Goal: Task Accomplishment & Management: Use online tool/utility

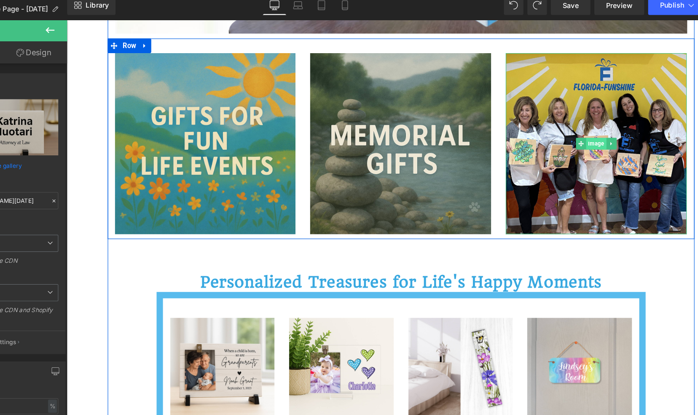
click at [517, 126] on span "Image" at bounding box center [522, 126] width 17 height 10
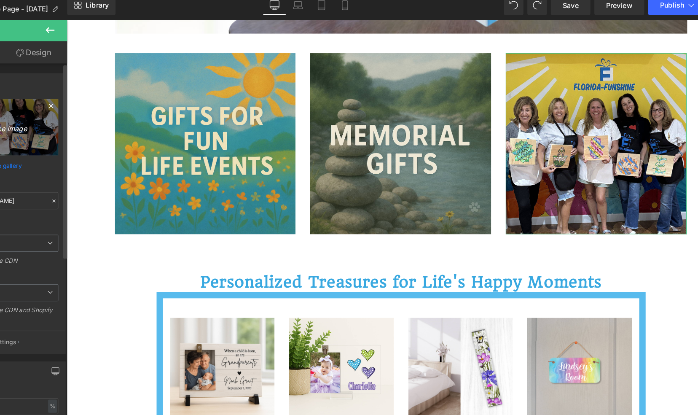
scroll to position [320, 0]
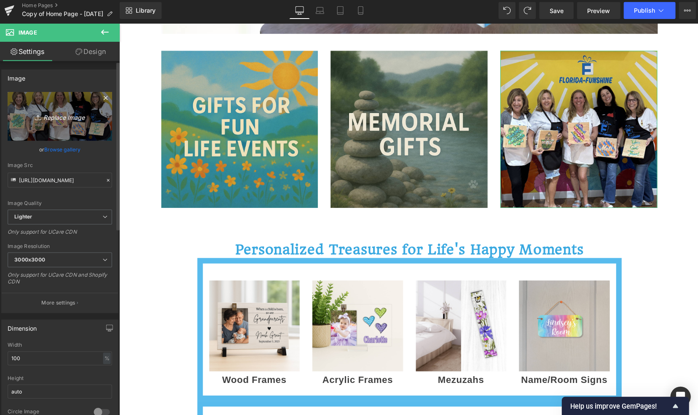
click at [63, 114] on icon "Replace Image" at bounding box center [62, 118] width 67 height 11
type input "C:\fakepath\workshops - image for website.png"
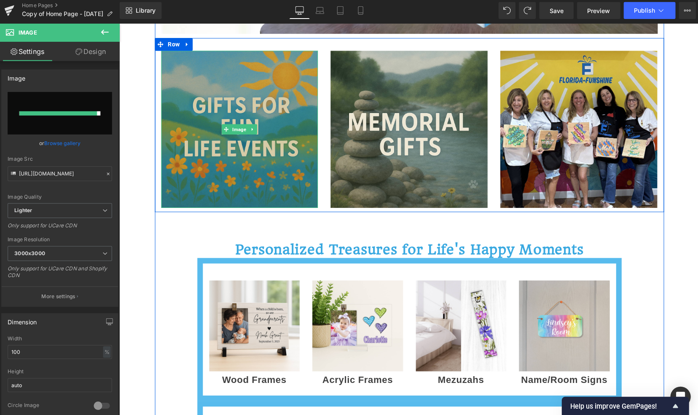
type input "[URL][DOMAIN_NAME]"
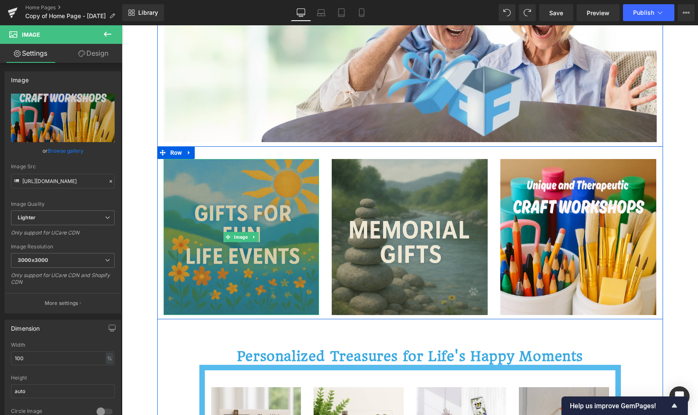
scroll to position [212, 0]
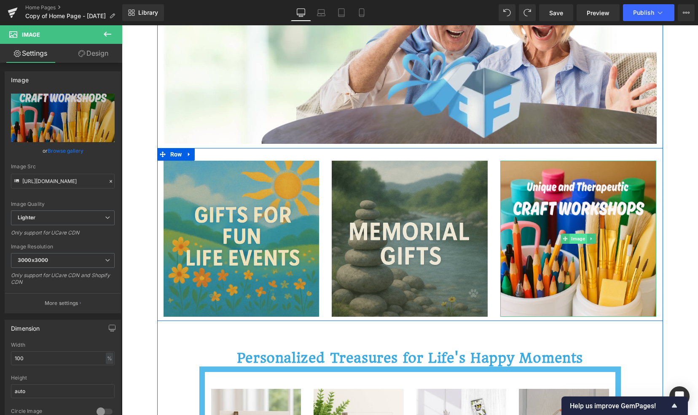
click at [575, 238] on span "Image" at bounding box center [578, 238] width 17 height 10
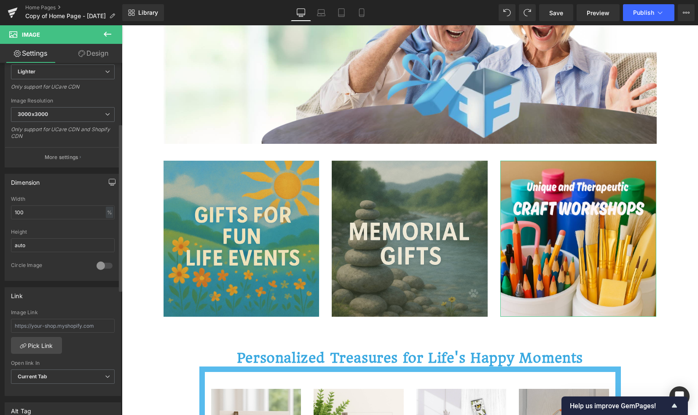
scroll to position [173, 0]
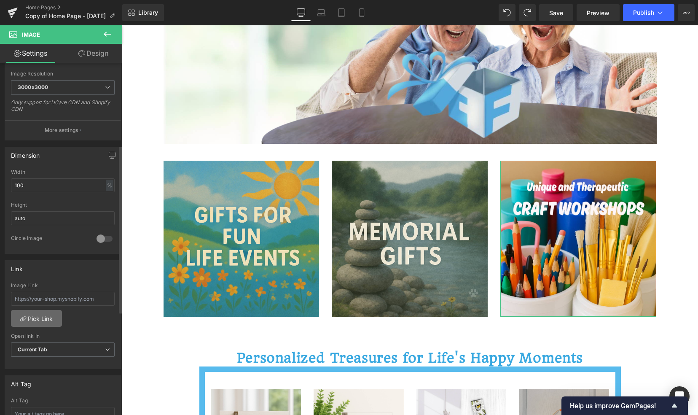
click at [38, 316] on link "Pick Link" at bounding box center [36, 318] width 51 height 17
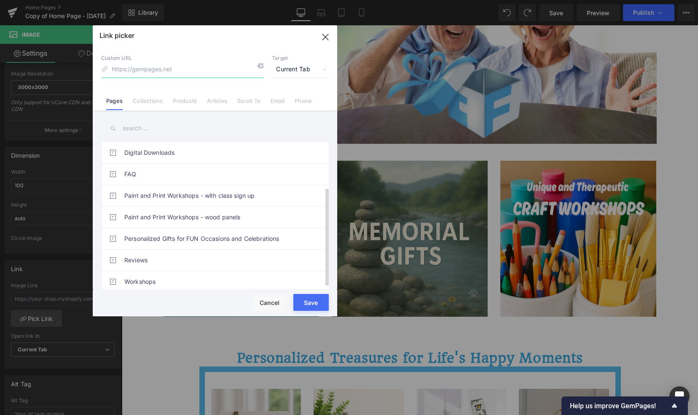
scroll to position [67, 0]
click at [138, 198] on link "Paint and Print Workshops - with class sign up" at bounding box center [216, 195] width 185 height 21
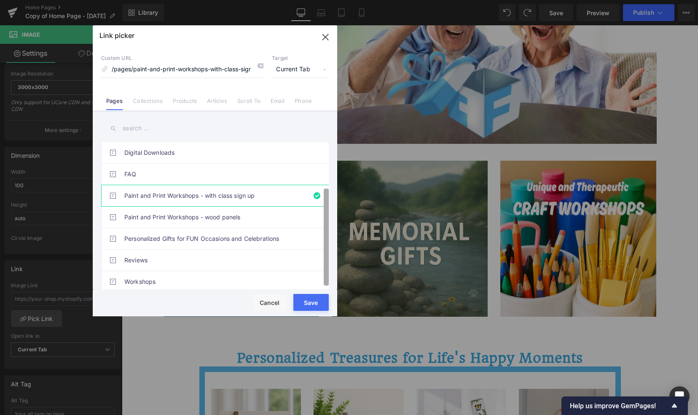
scroll to position [70, 0]
click at [327, 278] on b at bounding box center [326, 238] width 5 height 97
click at [152, 273] on link "Workshops" at bounding box center [216, 281] width 185 height 21
click at [188, 190] on link "Paint and Print Workshops - with class sign up" at bounding box center [216, 195] width 185 height 21
type input "/pages/paint-and-print-workshops-with-class-sign-up"
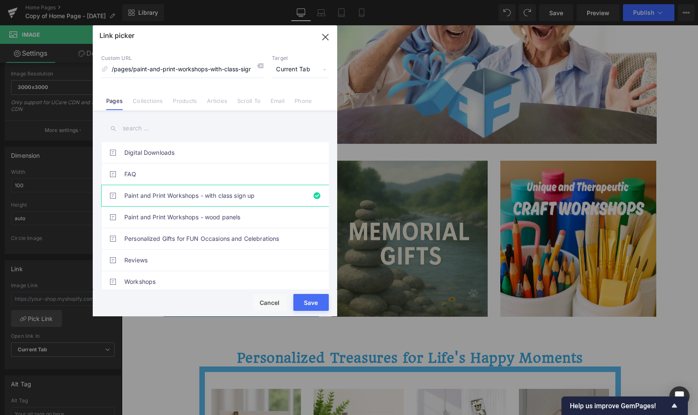
click at [305, 304] on button "Save" at bounding box center [310, 302] width 35 height 17
type input "/pages/paint-and-print-workshops-with-class-sign-up"
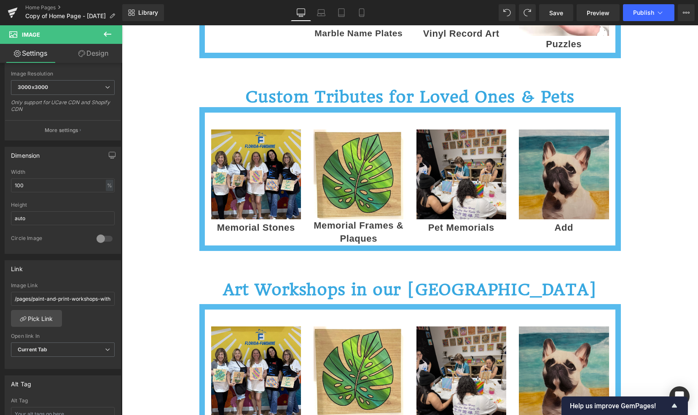
scroll to position [807, 0]
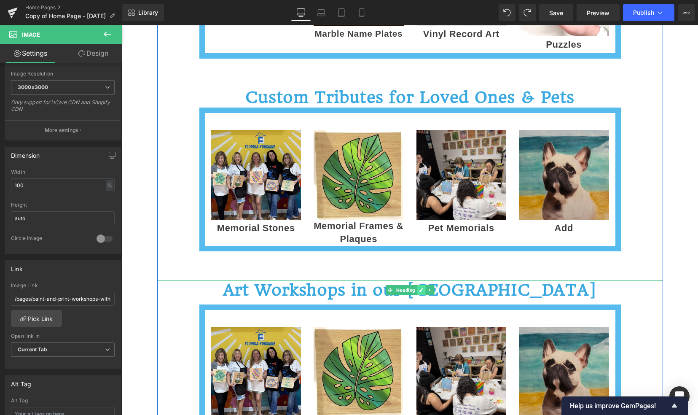
click at [419, 288] on icon at bounding box center [421, 290] width 4 height 4
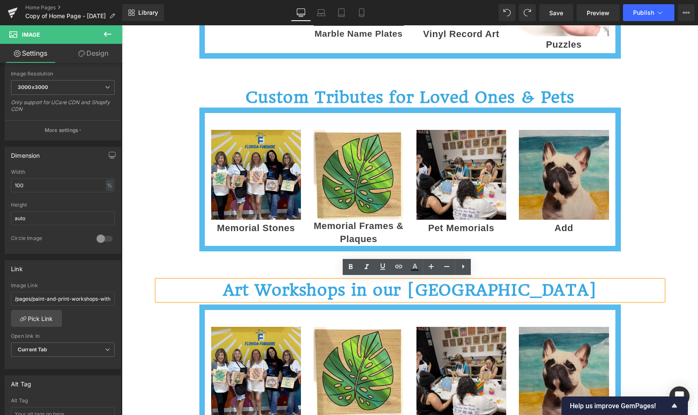
click at [260, 293] on h1 "Art Workshops in our [GEOGRAPHIC_DATA]" at bounding box center [410, 290] width 506 height 20
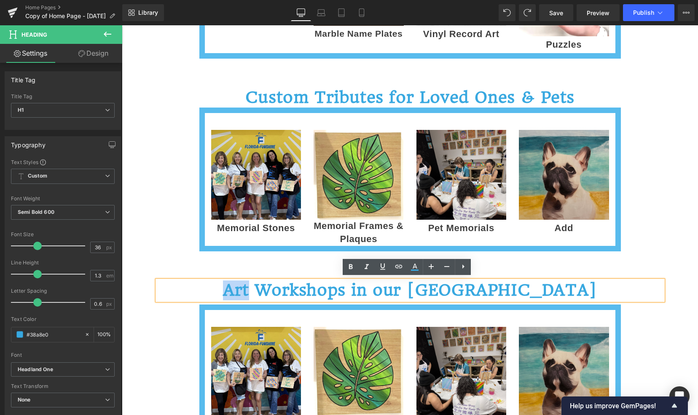
drag, startPoint x: 263, startPoint y: 292, endPoint x: 243, endPoint y: 290, distance: 20.3
click at [243, 290] on h1 "Art Workshops in our [GEOGRAPHIC_DATA]" at bounding box center [410, 290] width 506 height 20
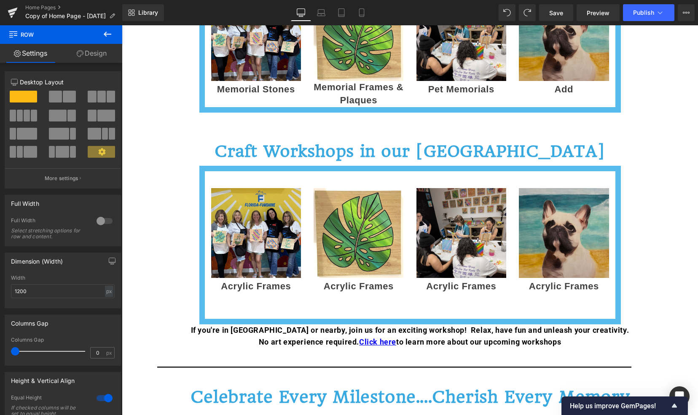
scroll to position [945, 0]
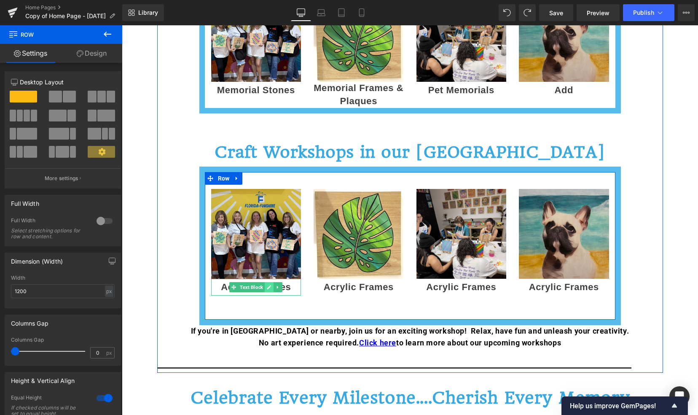
click at [267, 286] on icon at bounding box center [269, 286] width 5 height 5
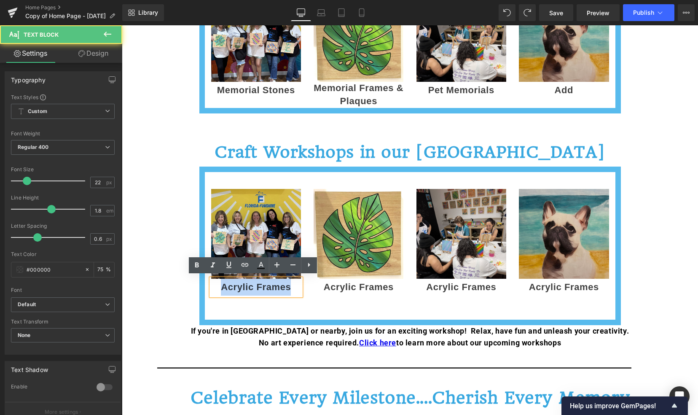
drag, startPoint x: 218, startPoint y: 285, endPoint x: 295, endPoint y: 286, distance: 76.3
click at [295, 286] on p "Acrylic Frames" at bounding box center [256, 287] width 90 height 17
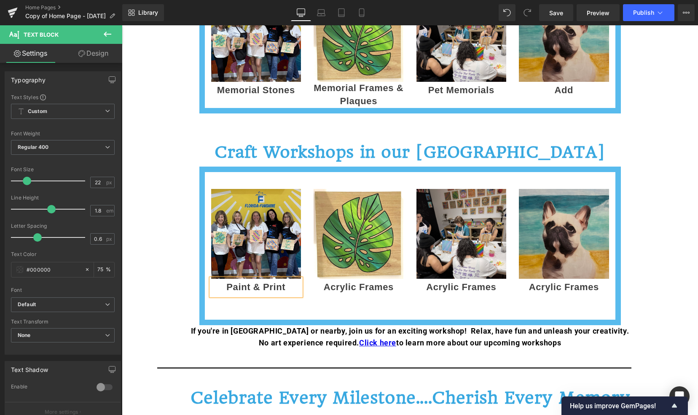
click at [261, 302] on div "Image Paint & Print Text Block Image Acrylic Frames Text Block Image Acrylic Fr…" at bounding box center [409, 245] width 421 height 158
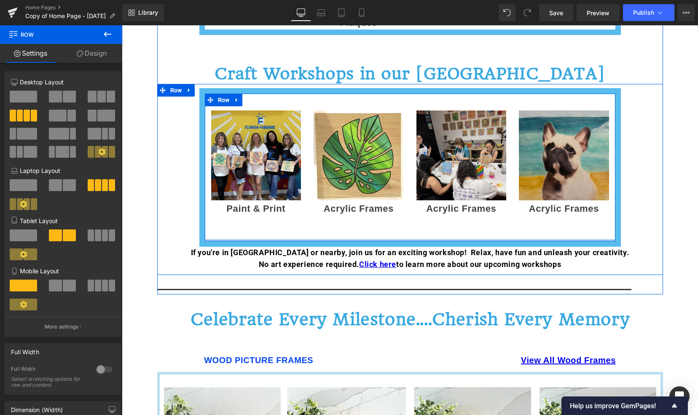
scroll to position [1022, 0]
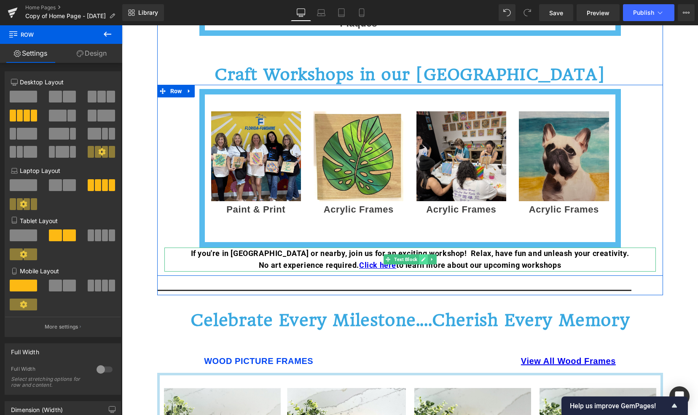
click at [421, 260] on link at bounding box center [423, 259] width 9 height 10
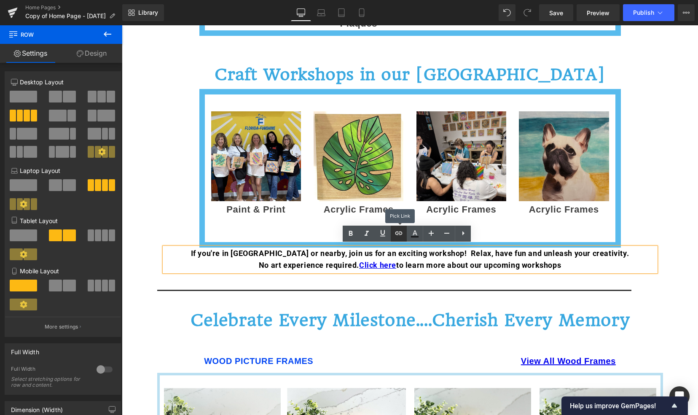
click at [399, 239] on link at bounding box center [399, 233] width 16 height 16
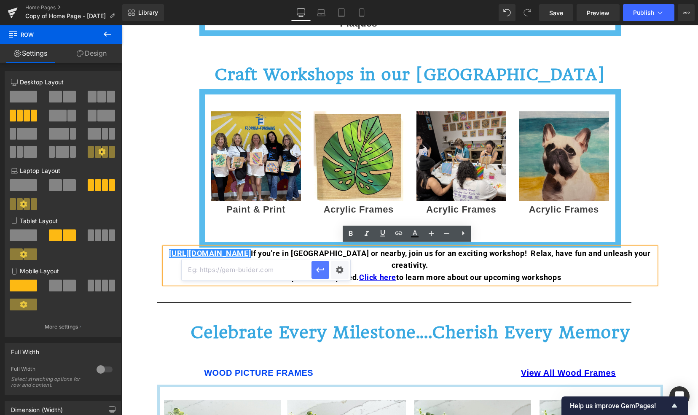
click at [323, 271] on icon "button" at bounding box center [320, 270] width 10 height 10
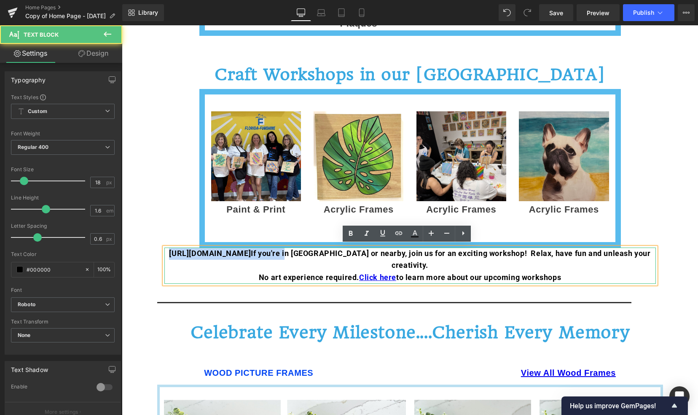
drag, startPoint x: 178, startPoint y: 248, endPoint x: 303, endPoint y: 254, distance: 124.5
click at [303, 254] on strong "[URL][DOMAIN_NAME] If you're in [GEOGRAPHIC_DATA] or nearby, join us for an exc…" at bounding box center [409, 259] width 481 height 21
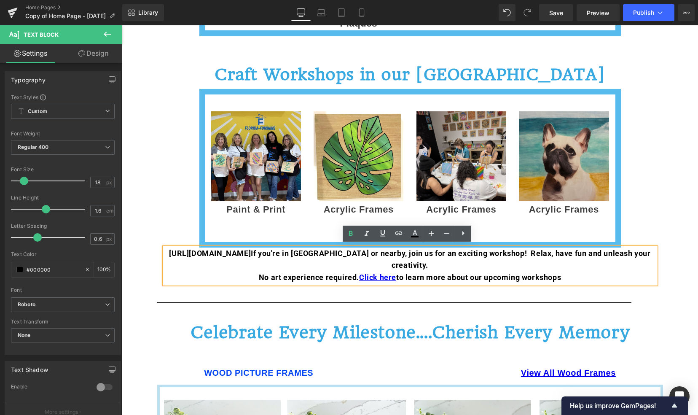
click at [530, 257] on p "[URL][DOMAIN_NAME] If you're in [GEOGRAPHIC_DATA] or nearby, join us for an exc…" at bounding box center [409, 259] width 491 height 24
click at [164, 247] on div "[URL][DOMAIN_NAME] If you're in [GEOGRAPHIC_DATA] or nearby, join us for an exc…" at bounding box center [409, 265] width 491 height 36
click at [157, 241] on div "Image Paint & Print Text Block Image Acrylic Frames Text Block Image Acrylic Fr…" at bounding box center [410, 186] width 506 height 195
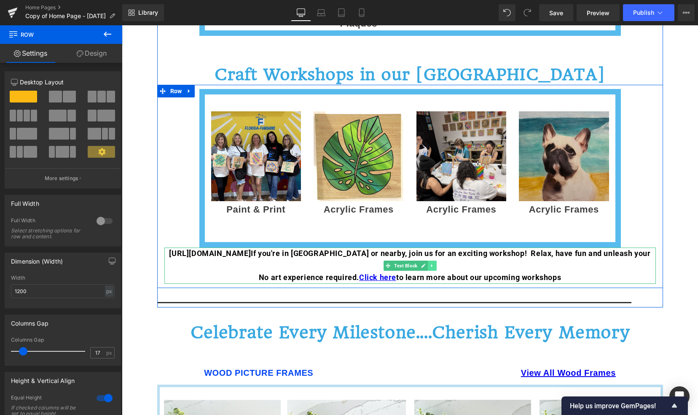
click at [431, 264] on link at bounding box center [432, 265] width 9 height 10
click at [435, 265] on icon at bounding box center [436, 265] width 5 height 5
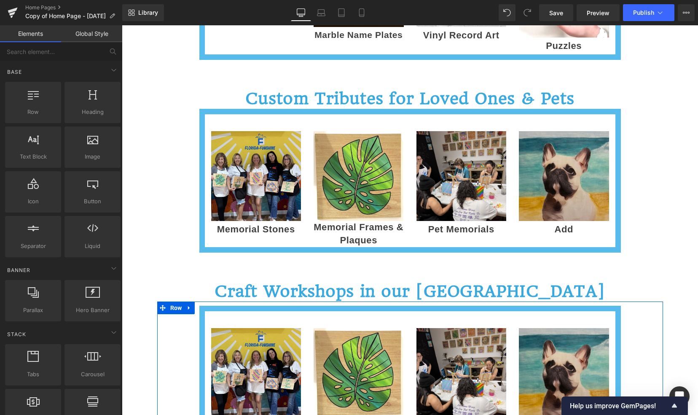
scroll to position [808, 0]
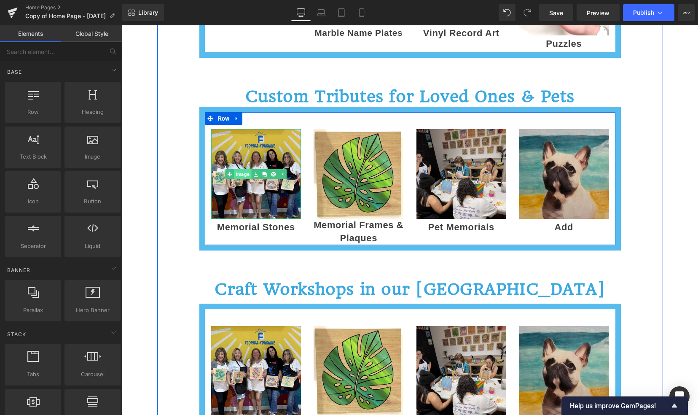
click at [239, 174] on link "Image" at bounding box center [238, 174] width 26 height 10
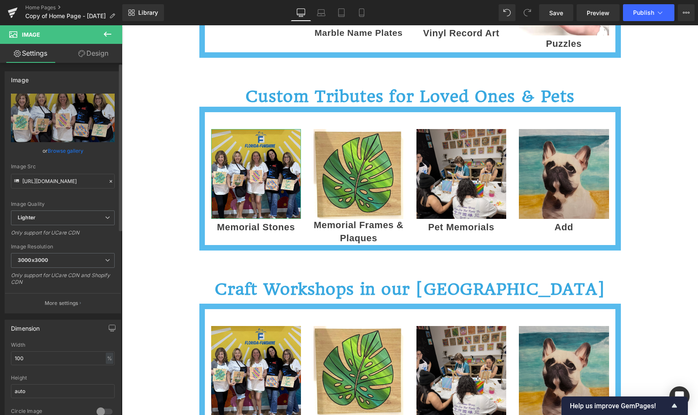
click at [64, 149] on link "Browse gallery" at bounding box center [66, 150] width 36 height 15
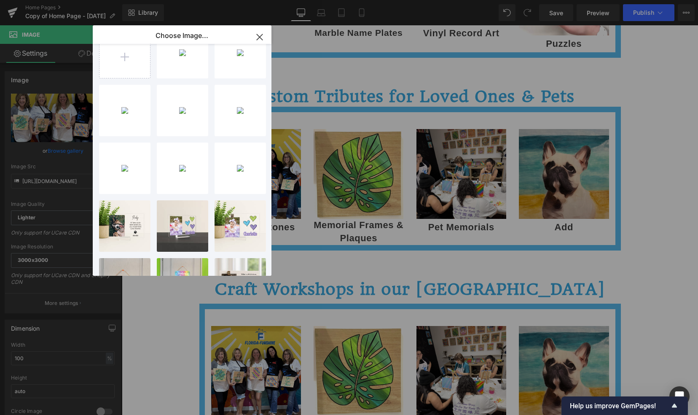
scroll to position [0, 0]
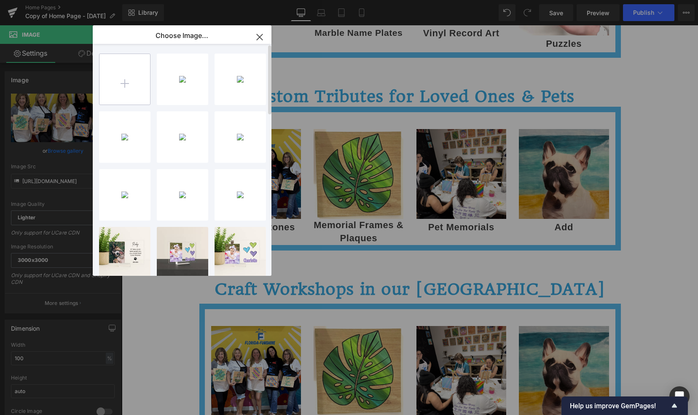
click at [123, 83] on input "file" at bounding box center [124, 79] width 51 height 51
type input "C:\fakepath\twl - btc - paver p [PERSON_NAME].png"
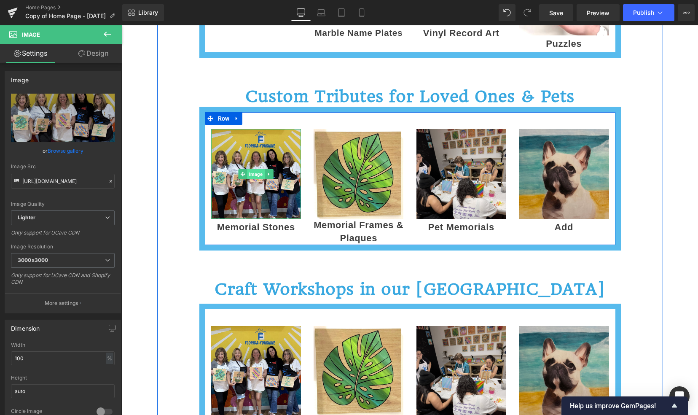
click at [252, 171] on span "Image" at bounding box center [255, 174] width 17 height 10
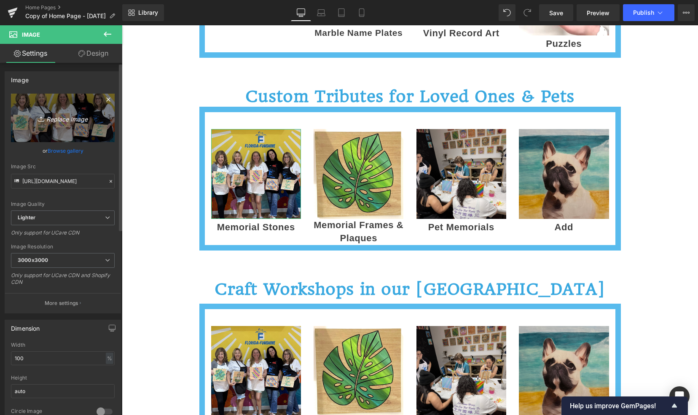
click at [67, 119] on icon "Replace Image" at bounding box center [62, 118] width 67 height 11
click at [62, 121] on icon "Replace Image" at bounding box center [62, 118] width 67 height 11
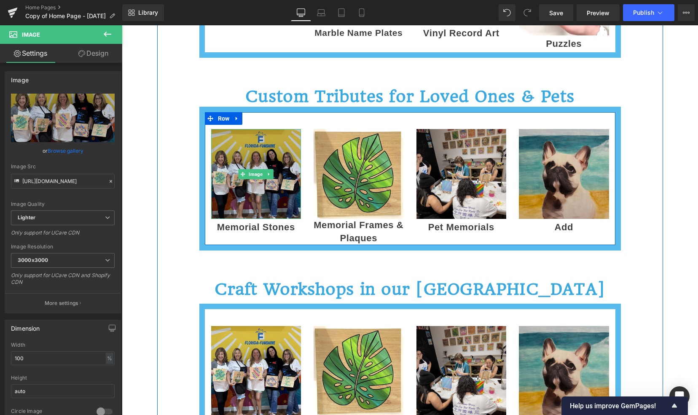
click at [257, 181] on img at bounding box center [256, 174] width 90 height 90
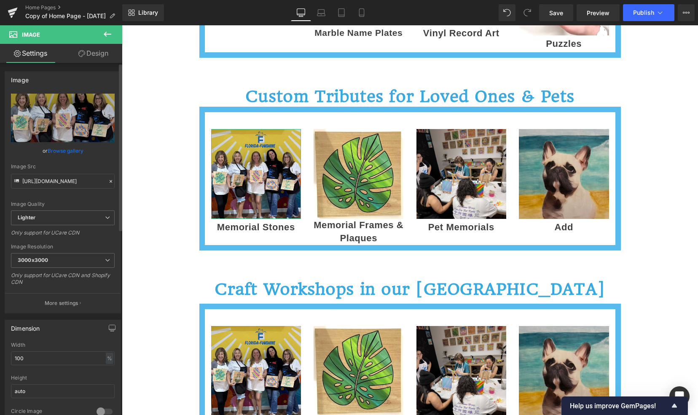
click at [64, 151] on link "Browse gallery" at bounding box center [66, 150] width 36 height 15
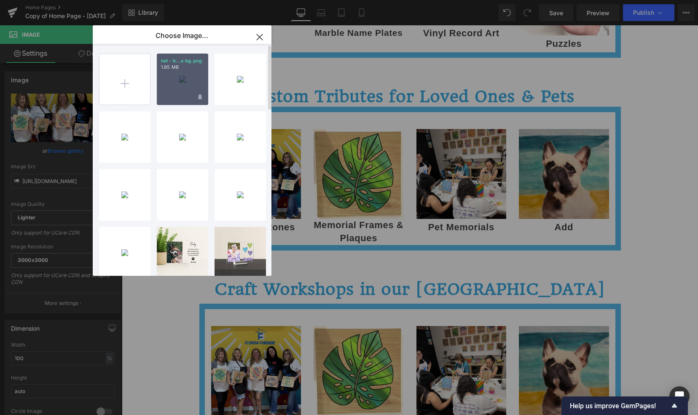
click at [171, 87] on div "twl - b...e bg.png 1.85 MB" at bounding box center [182, 79] width 51 height 51
type input "[URL][DOMAIN_NAME]"
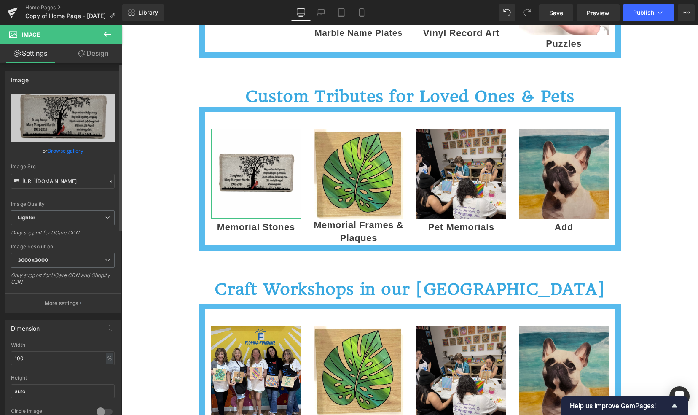
click at [62, 150] on link "Browse gallery" at bounding box center [66, 150] width 36 height 15
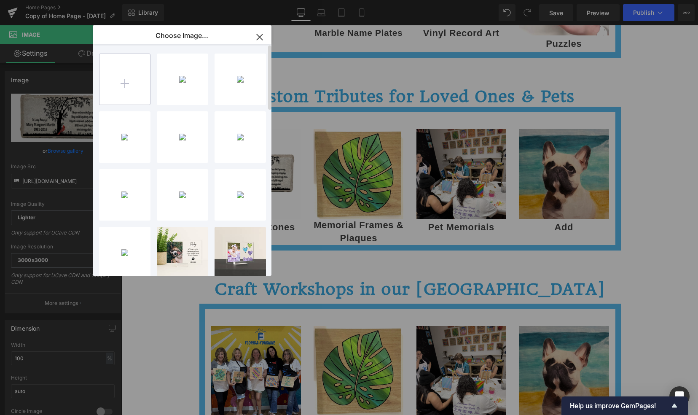
click at [126, 84] on input "file" at bounding box center [124, 79] width 51 height 51
type input "C:\fakepath\farming the field - frame.jpg"
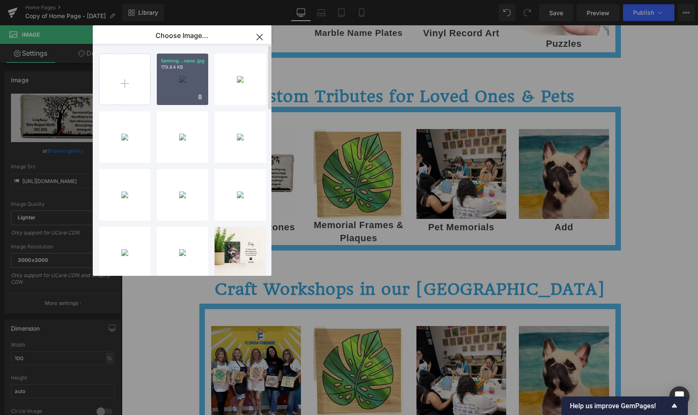
click at [187, 88] on div "farming...rame.jpg 179.84 KB" at bounding box center [182, 79] width 51 height 51
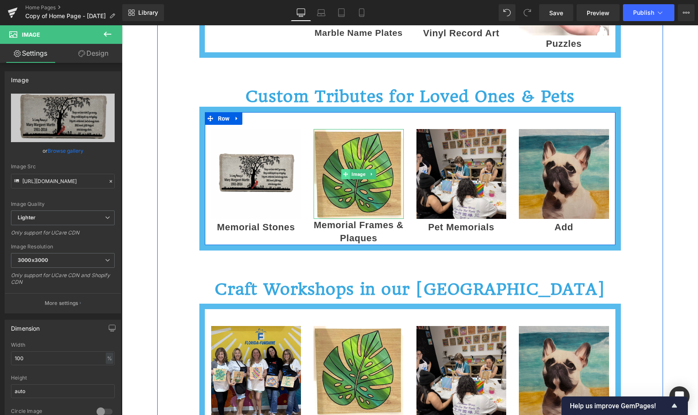
click at [346, 173] on span at bounding box center [345, 174] width 9 height 10
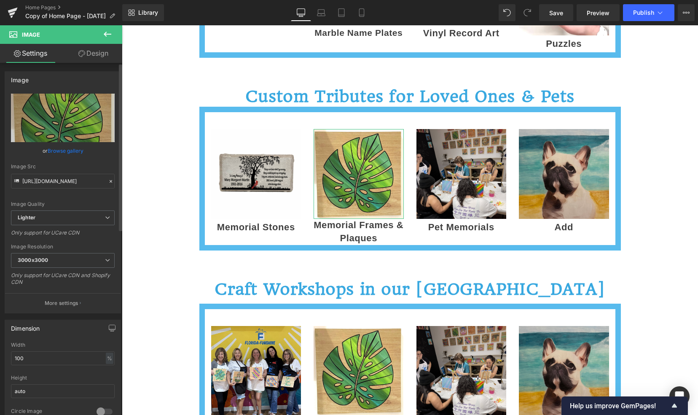
click at [72, 151] on link "Browse gallery" at bounding box center [66, 150] width 36 height 15
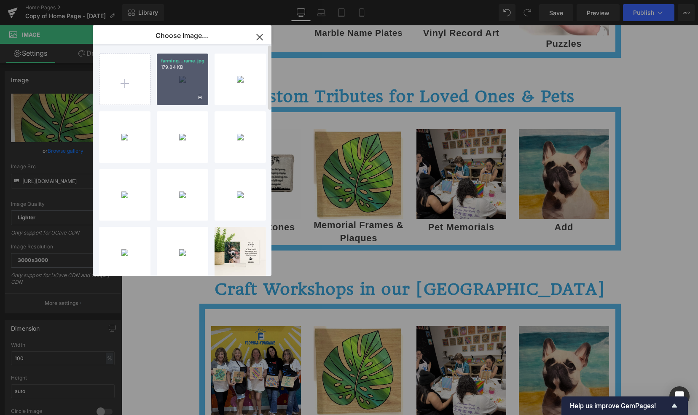
click at [177, 80] on div "farming...rame.jpg 179.84 KB" at bounding box center [182, 79] width 51 height 51
type input "[URL][DOMAIN_NAME]"
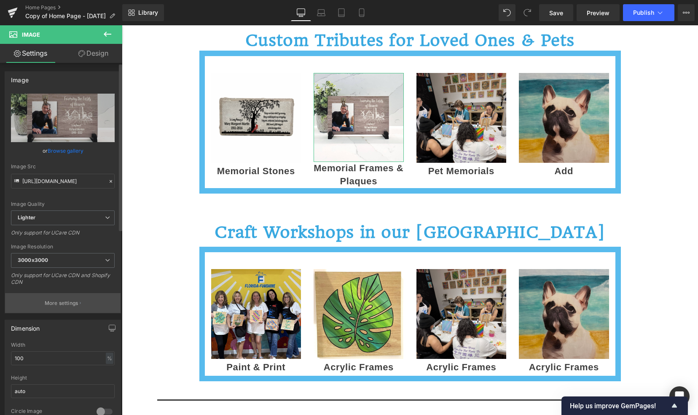
scroll to position [865, 0]
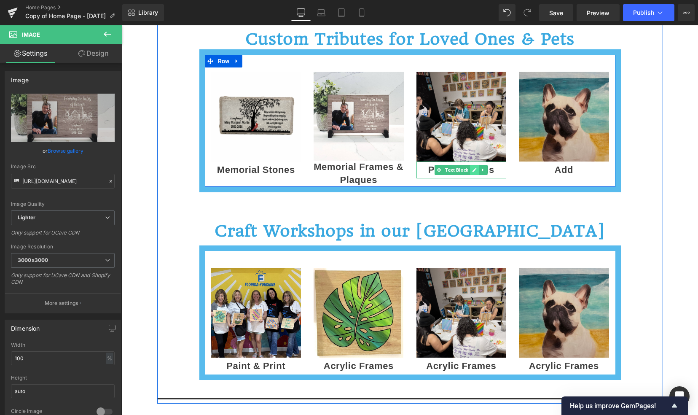
click at [472, 169] on icon at bounding box center [474, 170] width 4 height 4
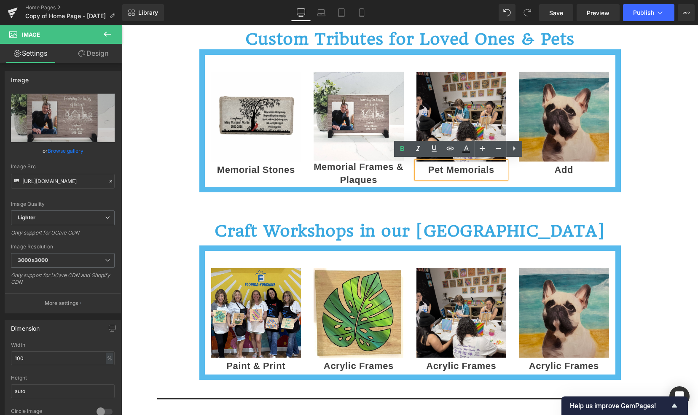
click at [498, 168] on p "Pet Memorials" at bounding box center [461, 169] width 90 height 17
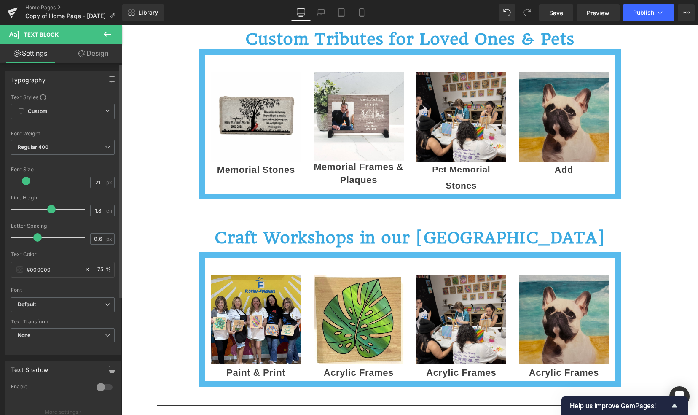
type input "20"
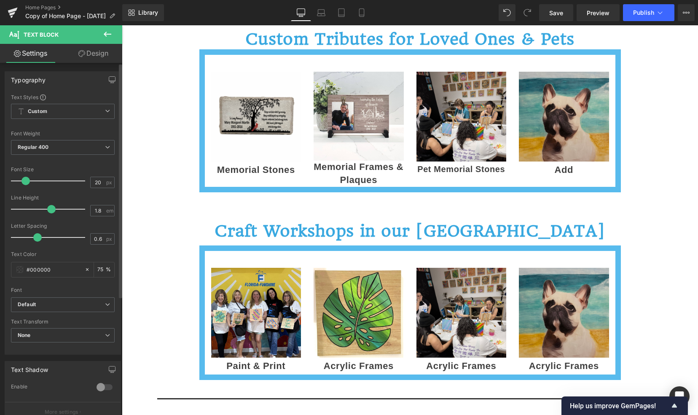
click at [25, 182] on span at bounding box center [25, 181] width 8 height 8
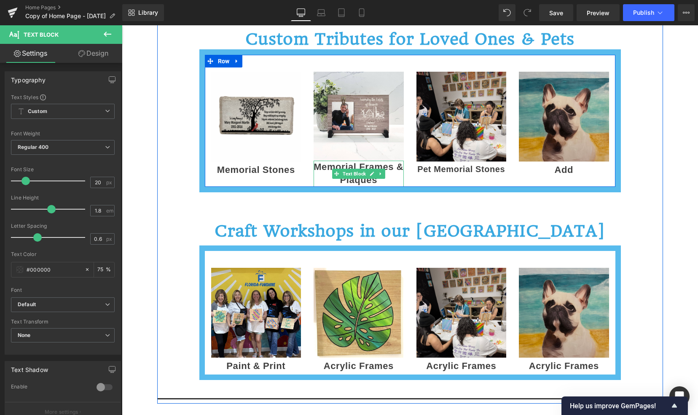
click at [322, 167] on strong "Memorial Frames & Plaques" at bounding box center [358, 173] width 90 height 24
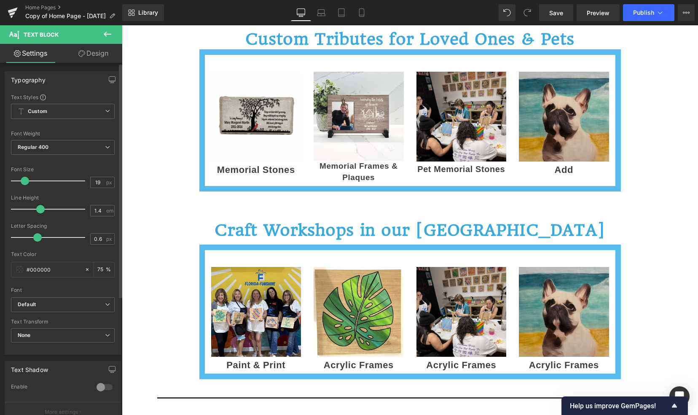
type input "20"
click at [24, 178] on span at bounding box center [25, 181] width 8 height 8
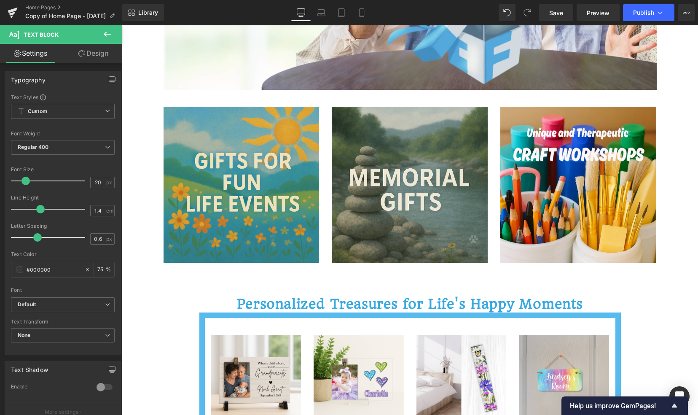
scroll to position [265, 0]
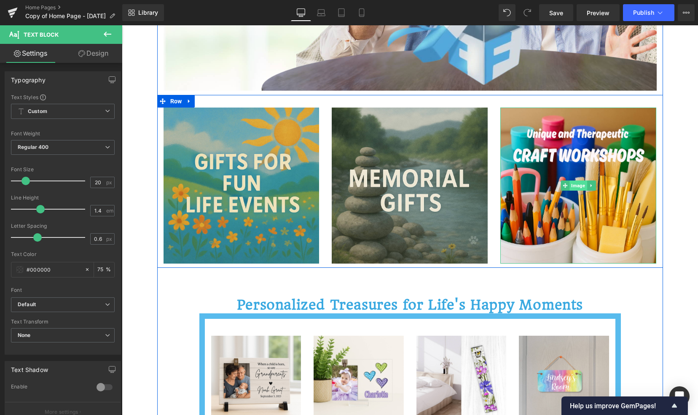
click at [574, 182] on span "Image" at bounding box center [578, 185] width 17 height 10
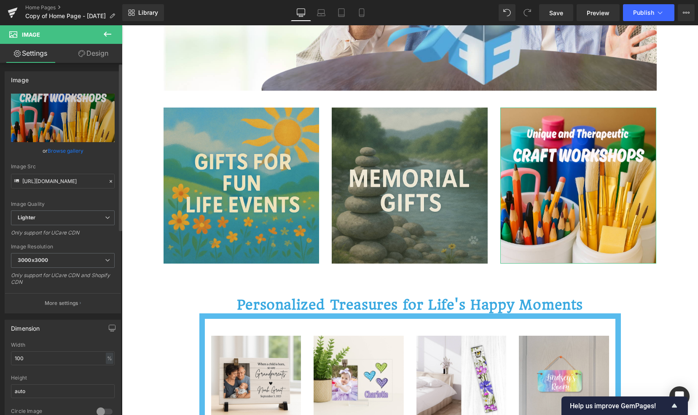
click at [52, 146] on link "Browse gallery" at bounding box center [66, 150] width 36 height 15
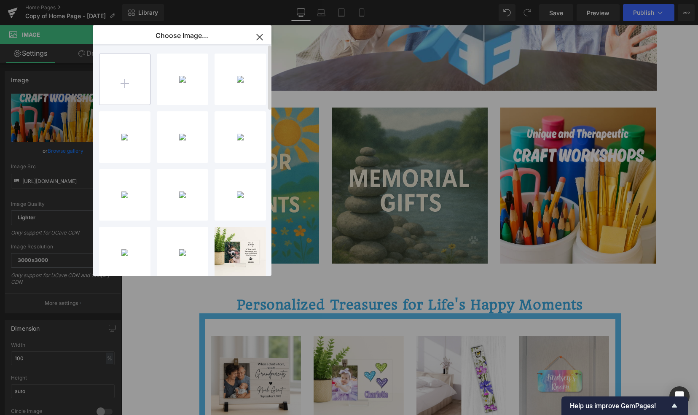
click at [122, 77] on input "file" at bounding box center [124, 79] width 51 height 51
type input "C:\fakepath\workshops - image for website.png"
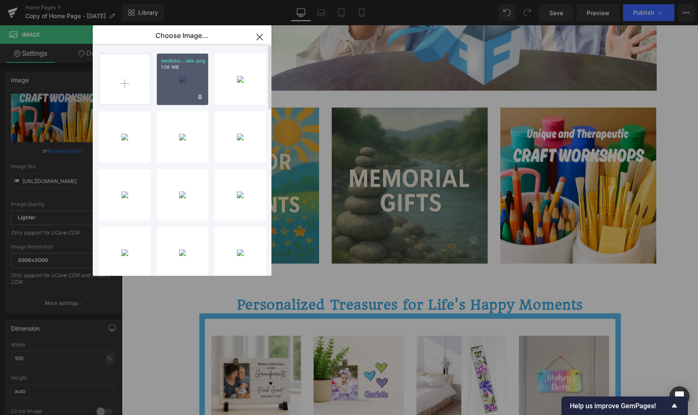
click at [180, 83] on div "worksho...site.png 1.06 MB" at bounding box center [182, 79] width 51 height 51
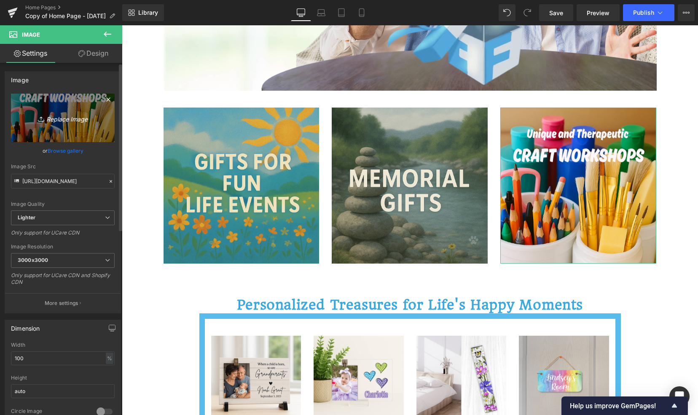
click at [56, 121] on icon "Replace Image" at bounding box center [62, 118] width 67 height 11
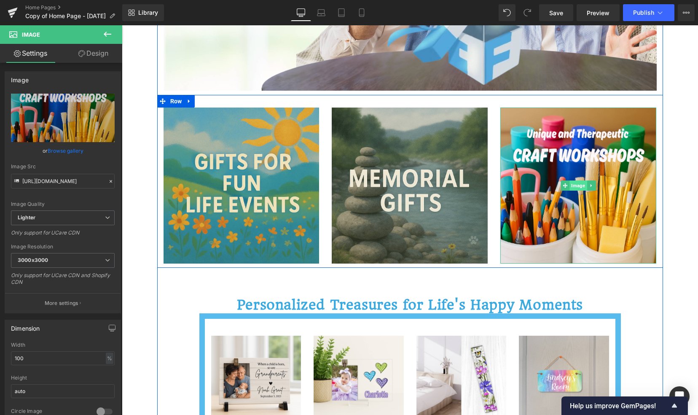
click at [576, 182] on span "Image" at bounding box center [578, 185] width 17 height 10
click at [579, 185] on span "Image" at bounding box center [578, 186] width 17 height 10
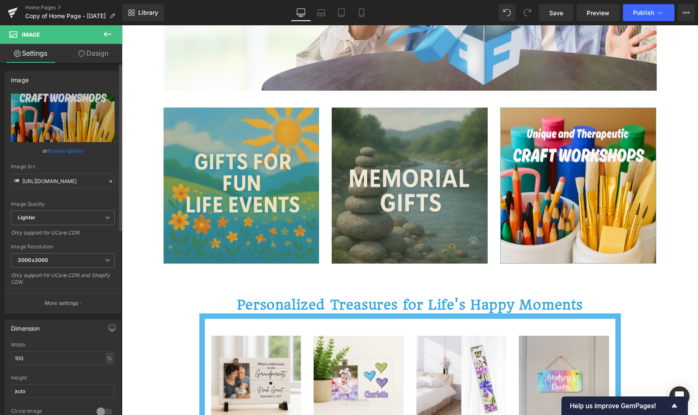
click at [56, 149] on link "Browse gallery" at bounding box center [66, 150] width 36 height 15
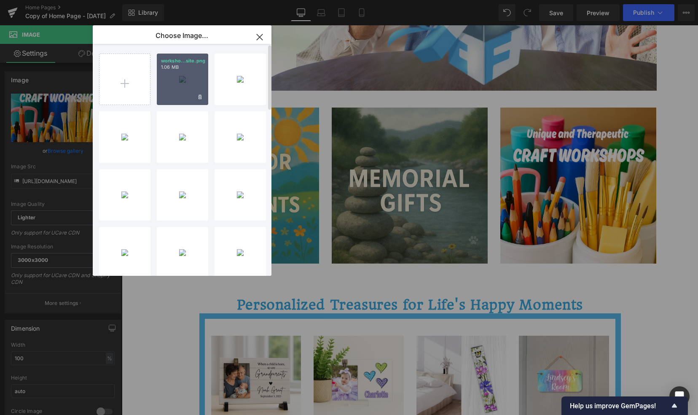
click at [171, 88] on div "worksho...site.png 1.06 MB" at bounding box center [182, 79] width 51 height 51
type input "[URL][DOMAIN_NAME]"
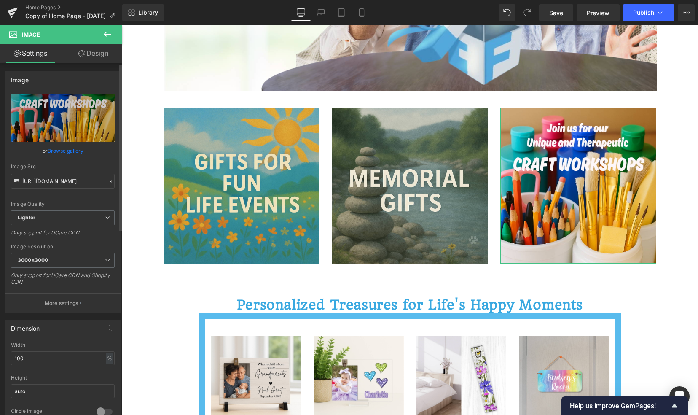
click at [68, 150] on link "Browse gallery" at bounding box center [66, 150] width 36 height 15
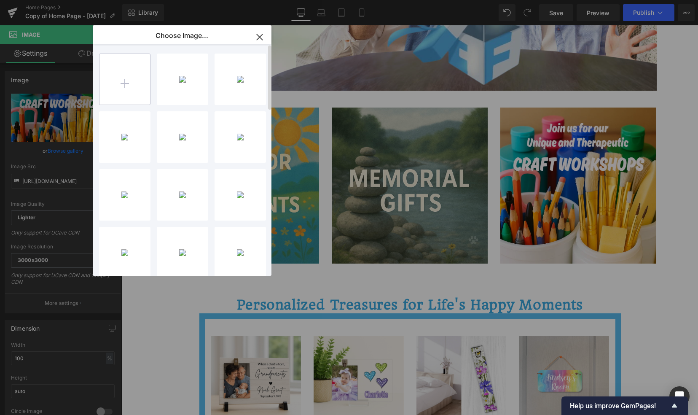
click at [126, 87] on input "file" at bounding box center [124, 79] width 51 height 51
click at [261, 32] on icon "button" at bounding box center [259, 36] width 13 height 13
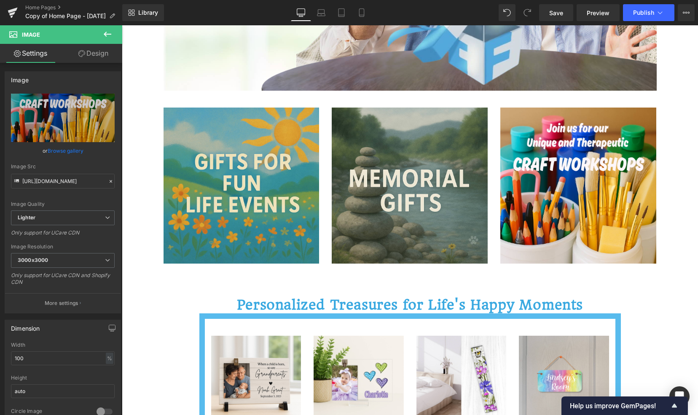
click at [109, 35] on icon at bounding box center [107, 34] width 10 height 10
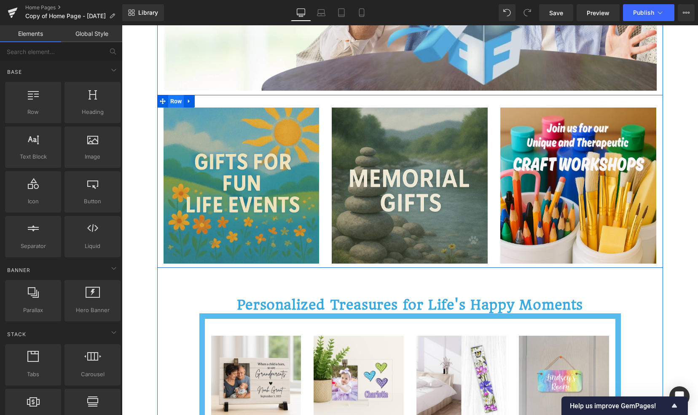
click at [169, 102] on span "Row" at bounding box center [176, 101] width 16 height 13
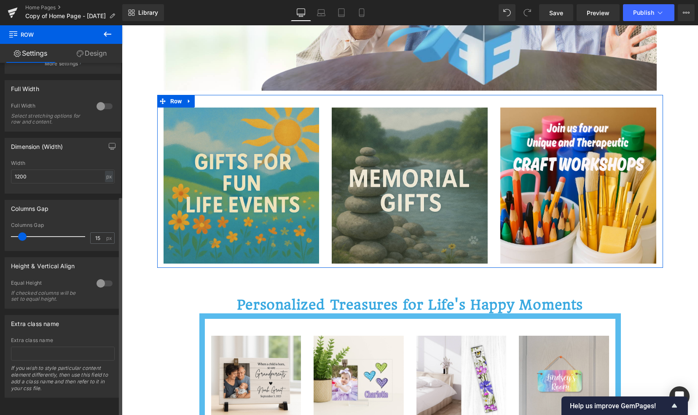
scroll to position [213, 0]
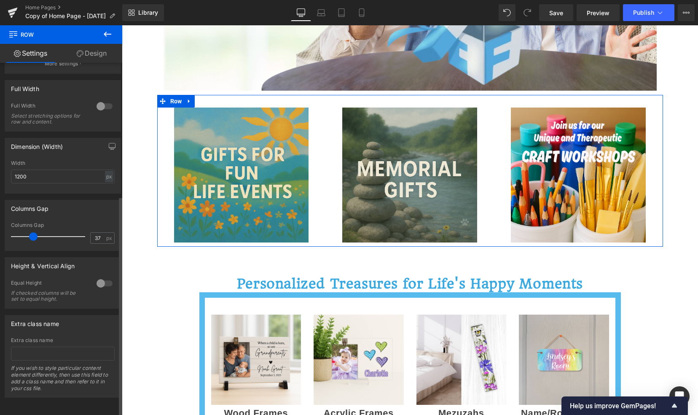
type input "36"
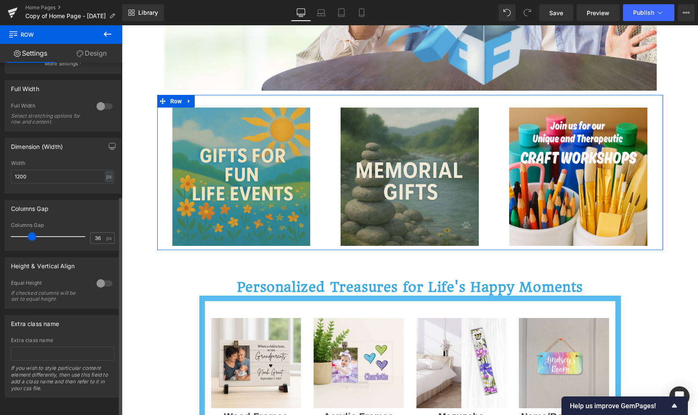
click at [31, 235] on div at bounding box center [50, 236] width 70 height 17
click at [99, 279] on div at bounding box center [104, 282] width 20 height 13
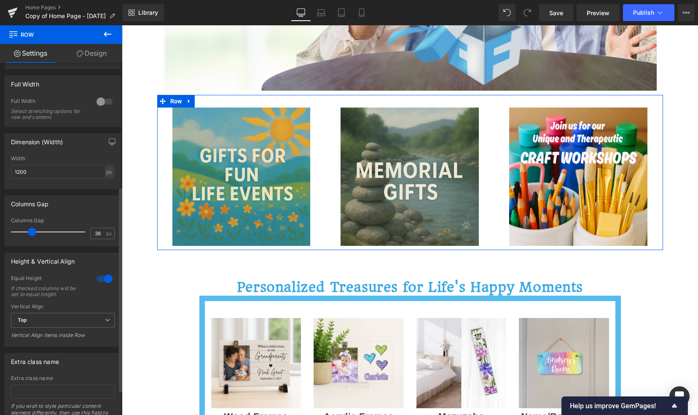
click at [99, 279] on div at bounding box center [104, 278] width 20 height 13
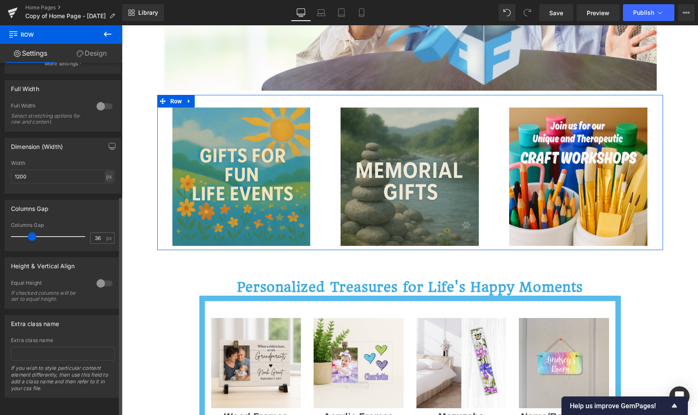
click at [99, 279] on div at bounding box center [104, 282] width 20 height 13
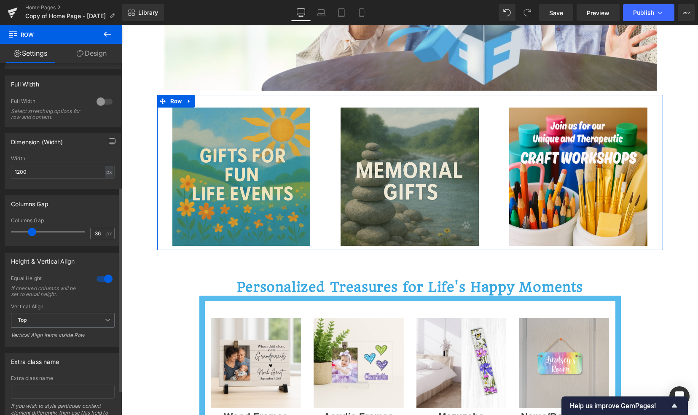
click at [99, 279] on div at bounding box center [104, 278] width 20 height 13
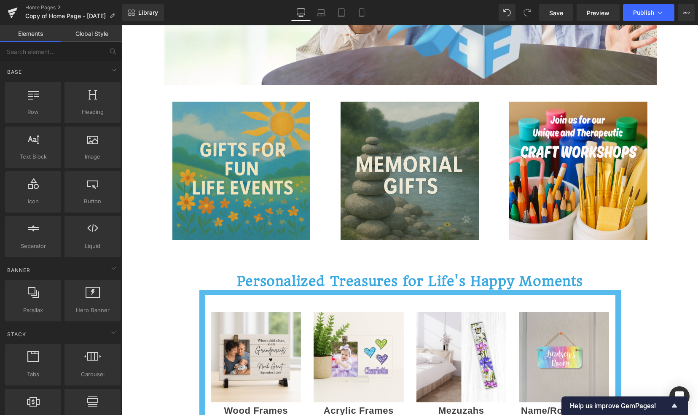
scroll to position [266, 0]
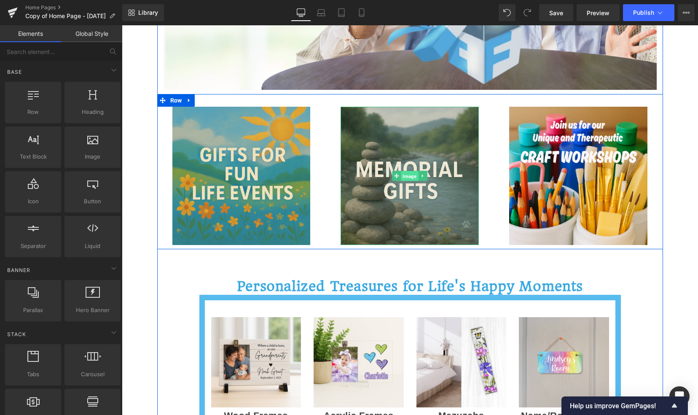
click at [405, 172] on span "Image" at bounding box center [409, 176] width 17 height 10
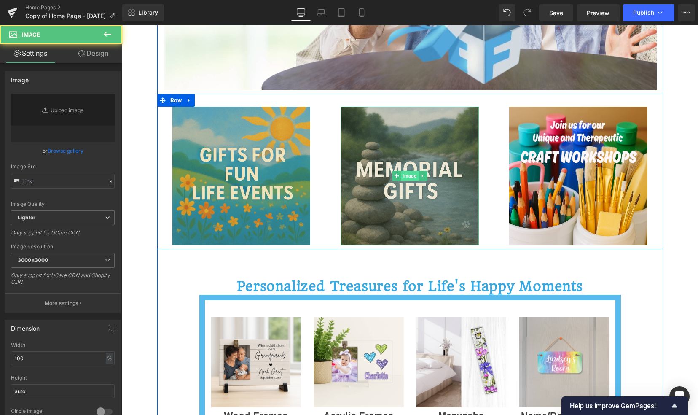
type input "[URL][DOMAIN_NAME][DATE]"
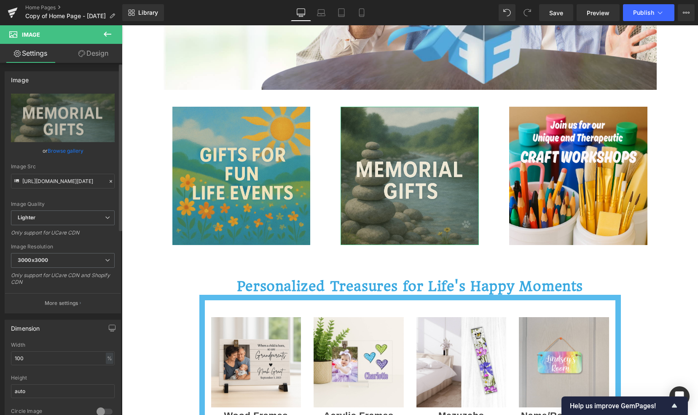
click at [56, 153] on link "Browse gallery" at bounding box center [66, 150] width 36 height 15
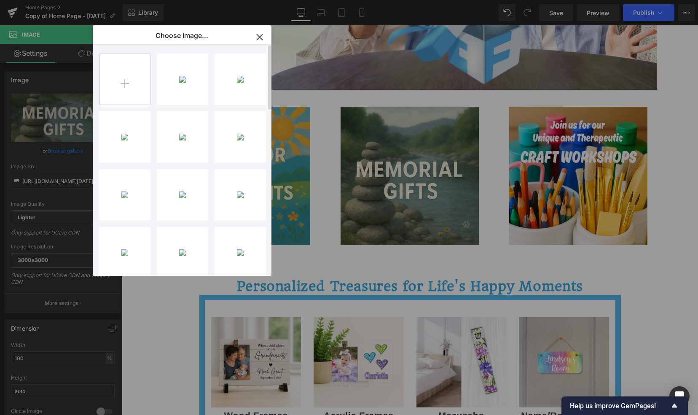
click at [126, 90] on input "file" at bounding box center [124, 79] width 51 height 51
type input "C:\fakepath\memorial gifts - photo for website.png"
click at [187, 71] on div "memoria...site.png 1.15 MB" at bounding box center [182, 79] width 51 height 51
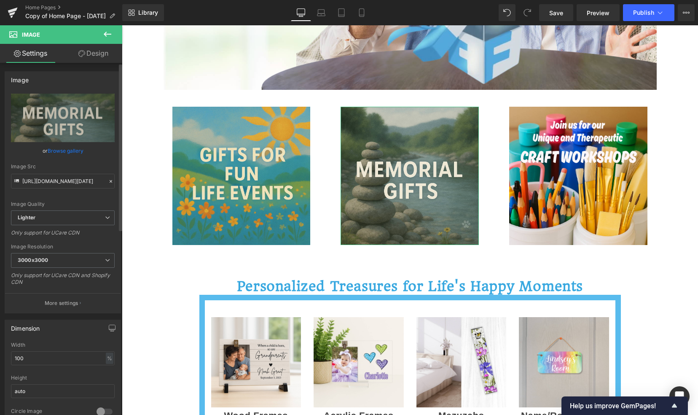
click at [66, 150] on link "Browse gallery" at bounding box center [66, 150] width 36 height 15
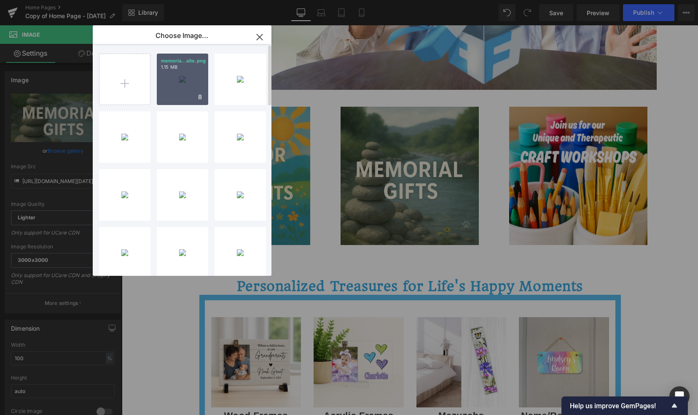
click at [184, 88] on div "memoria...site.png 1.15 MB" at bounding box center [182, 79] width 51 height 51
type input "[URL][DOMAIN_NAME]"
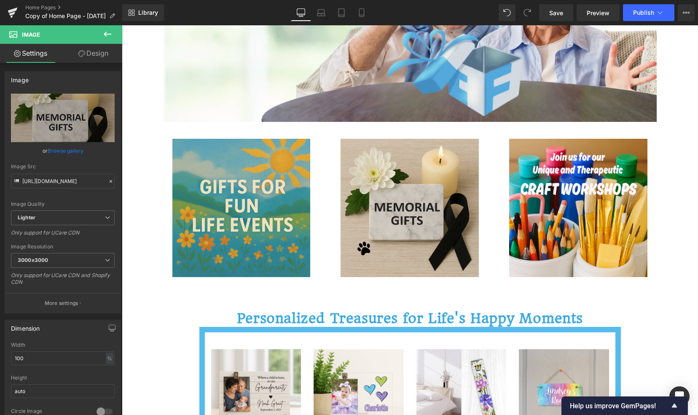
scroll to position [237, 0]
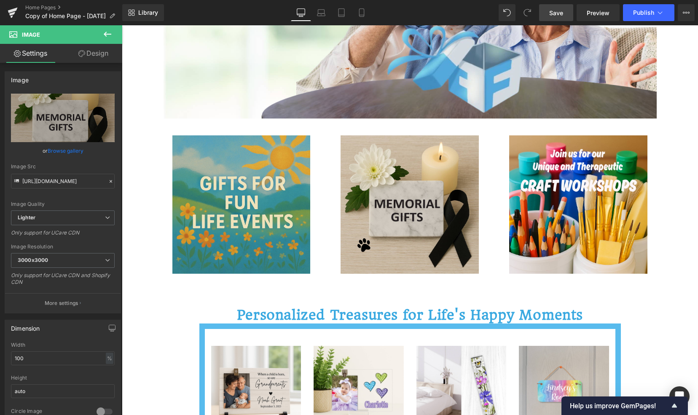
click at [558, 15] on span "Save" at bounding box center [556, 12] width 14 height 9
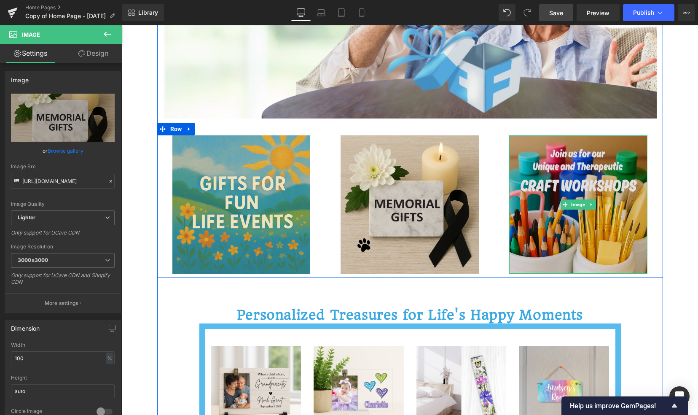
click at [558, 224] on img at bounding box center [578, 204] width 138 height 138
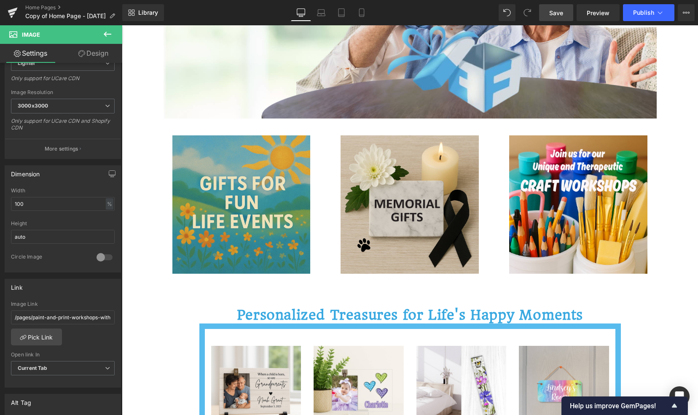
scroll to position [149, 0]
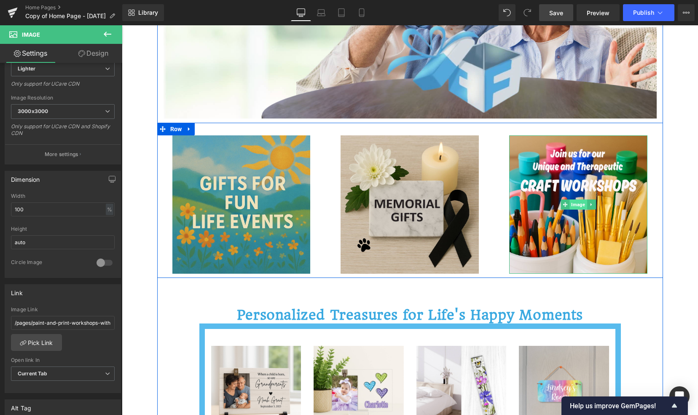
click at [572, 206] on span "Image" at bounding box center [578, 204] width 17 height 10
click at [577, 205] on span "Image" at bounding box center [578, 204] width 17 height 10
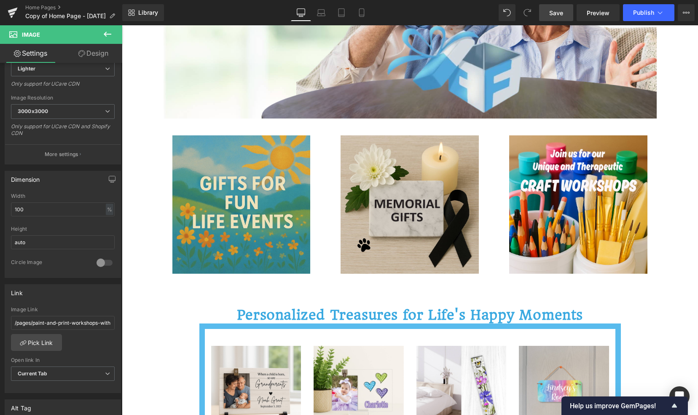
click at [101, 33] on button at bounding box center [107, 34] width 29 height 19
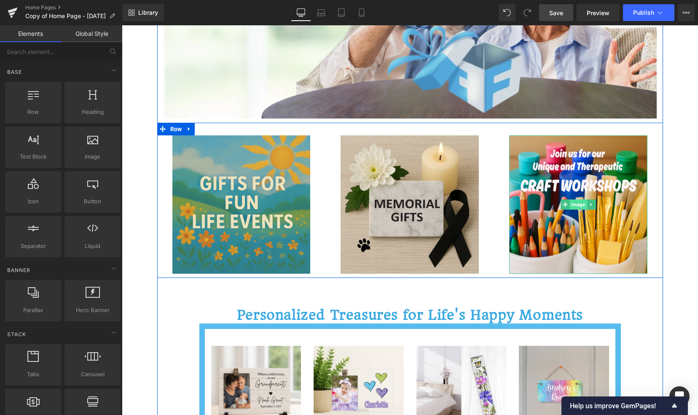
click at [575, 204] on span "Image" at bounding box center [578, 204] width 17 height 10
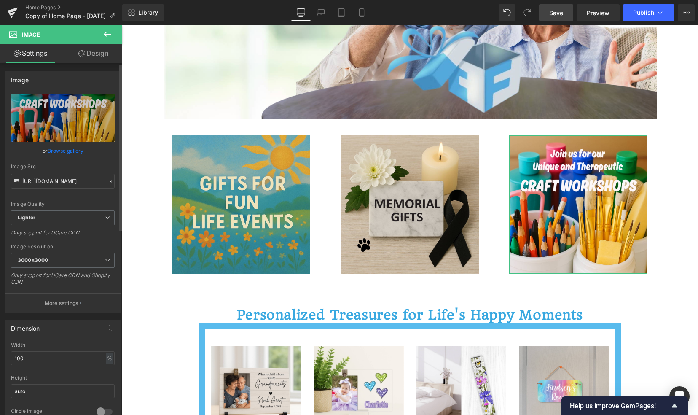
click at [67, 148] on link "Browse gallery" at bounding box center [66, 150] width 36 height 15
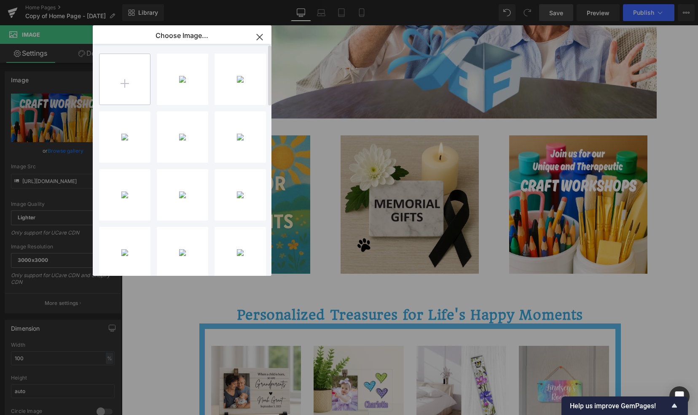
click at [116, 90] on input "file" at bounding box center [124, 79] width 51 height 51
type input "C:\fakepath\workshops - image for website 2.png"
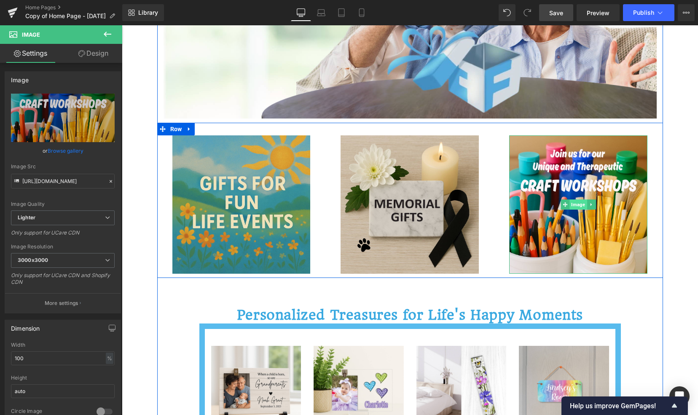
click at [575, 203] on span "Image" at bounding box center [578, 204] width 17 height 10
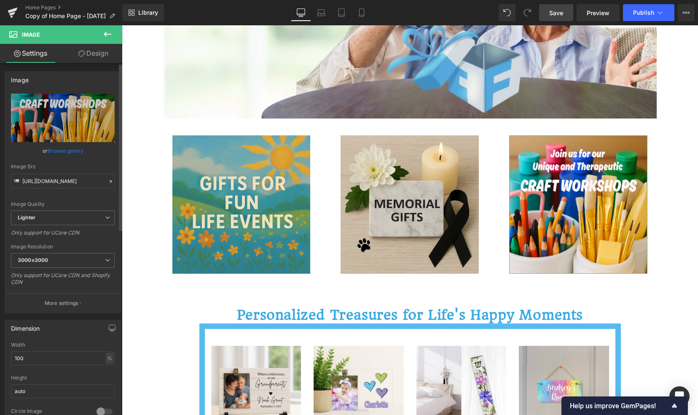
click at [62, 148] on link "Browse gallery" at bounding box center [66, 150] width 36 height 15
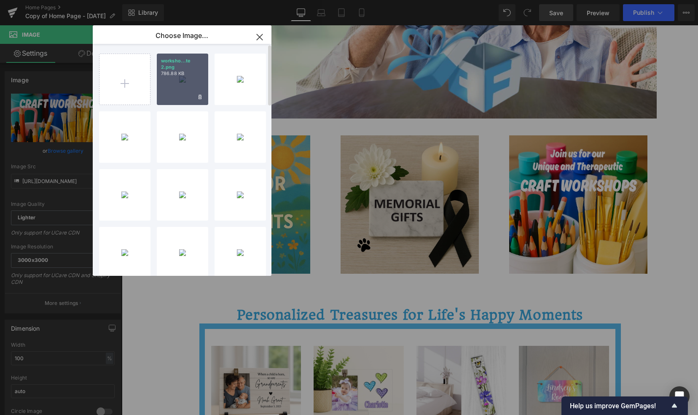
click at [189, 79] on div "worksho...te 2.png 786.88 KB" at bounding box center [182, 79] width 51 height 51
type input "[URL][DOMAIN_NAME]"
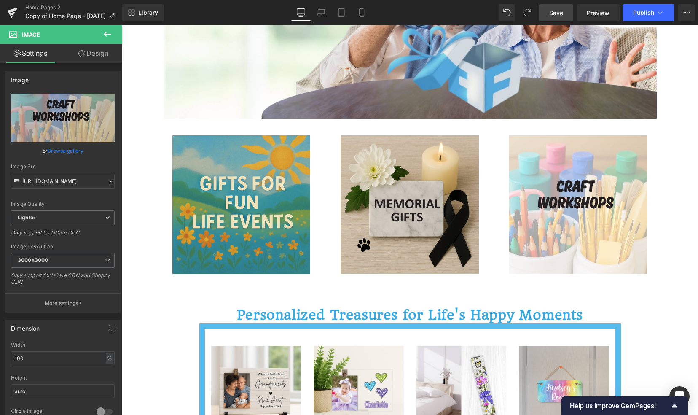
scroll to position [234, 0]
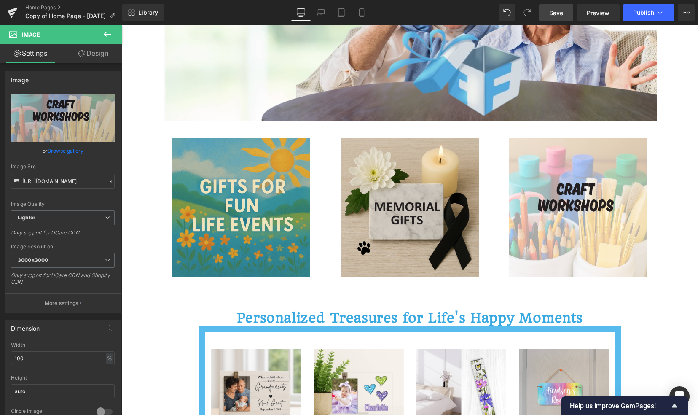
click at [560, 13] on span "Save" at bounding box center [556, 12] width 14 height 9
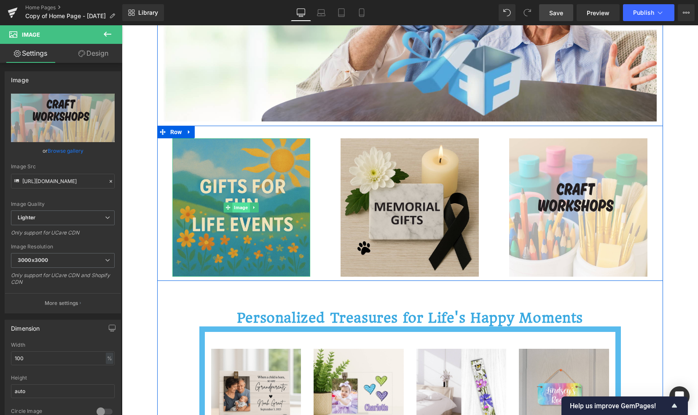
click at [235, 206] on span "Image" at bounding box center [241, 207] width 17 height 10
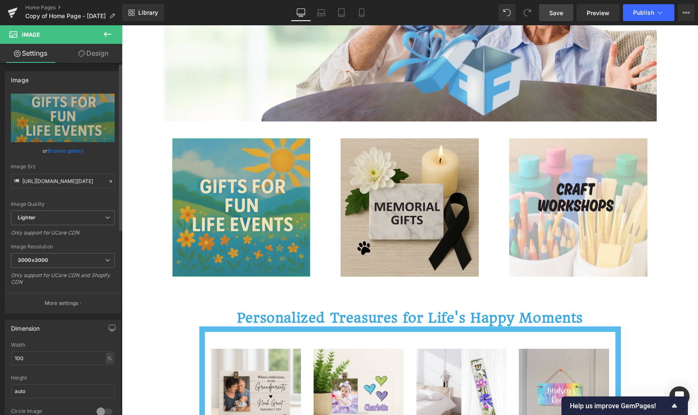
click at [74, 151] on link "Browse gallery" at bounding box center [66, 150] width 36 height 15
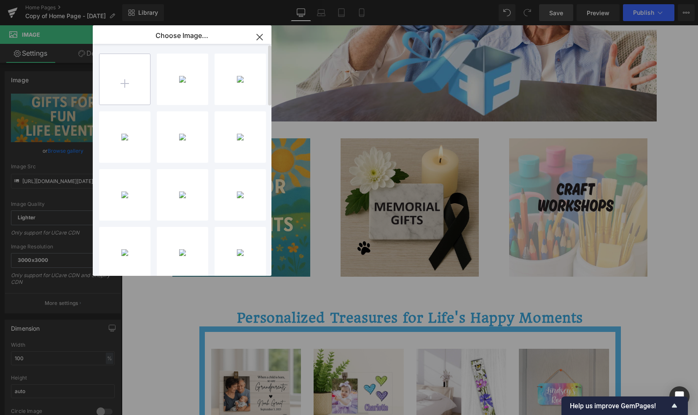
click at [130, 88] on input "file" at bounding box center [124, 79] width 51 height 51
type input "C:\fakepath\happy occasion gifts - website photo.png"
click at [174, 75] on p "179.28 KB" at bounding box center [182, 73] width 43 height 6
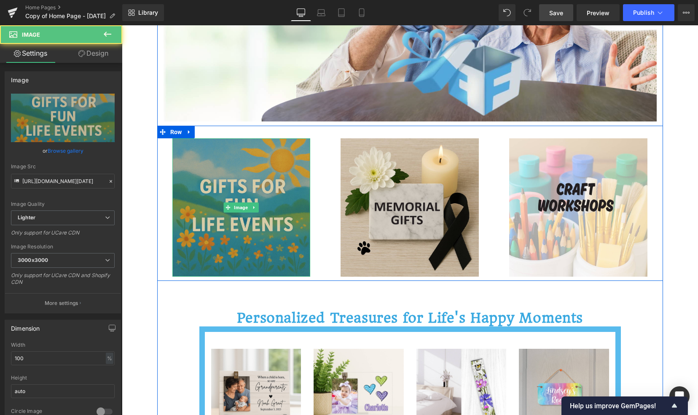
click at [196, 219] on img at bounding box center [241, 207] width 138 height 138
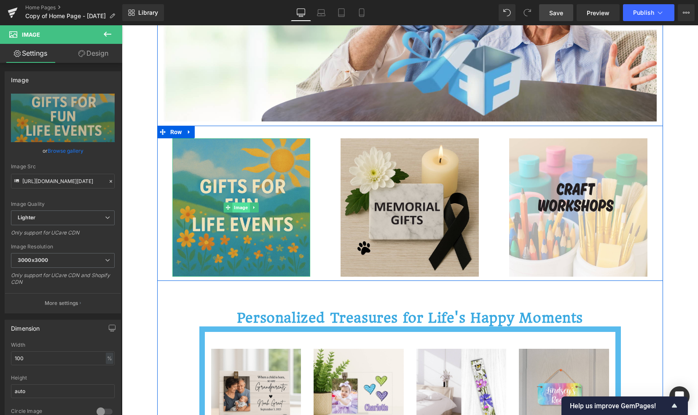
click at [238, 209] on span "Image" at bounding box center [241, 207] width 17 height 10
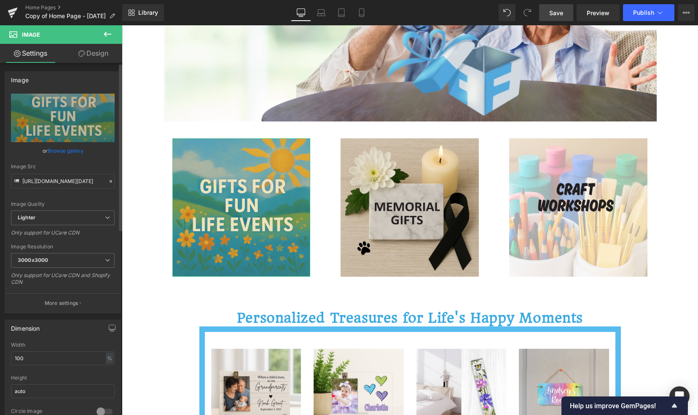
click at [69, 153] on link "Browse gallery" at bounding box center [66, 150] width 36 height 15
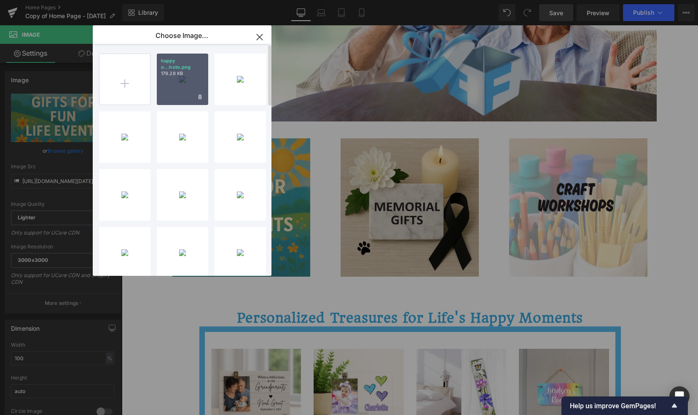
click at [171, 94] on div "happy o...hoto.png 179.28 KB" at bounding box center [182, 79] width 51 height 51
type input "[URL][DOMAIN_NAME]"
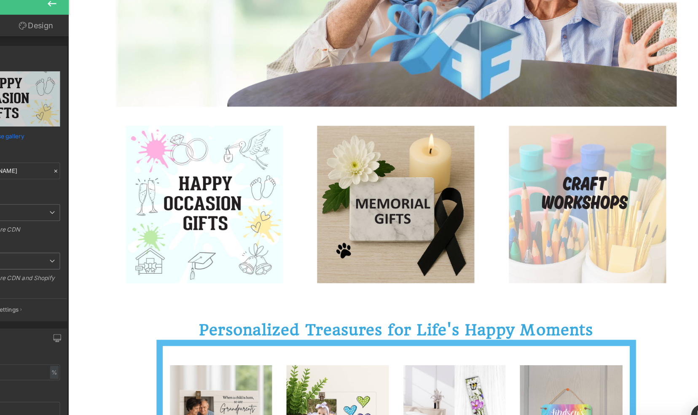
scroll to position [232, 0]
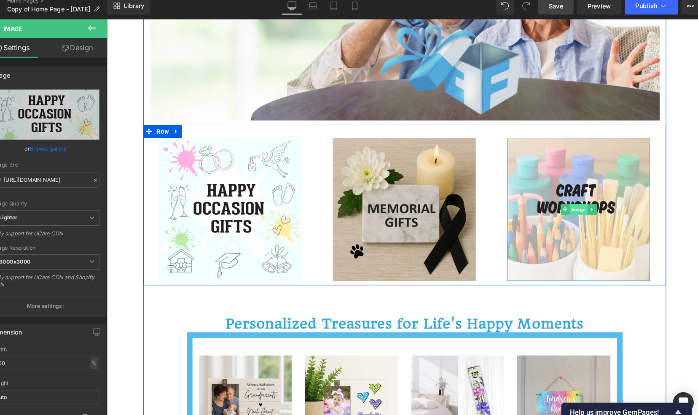
click at [559, 203] on span "Image" at bounding box center [563, 203] width 17 height 10
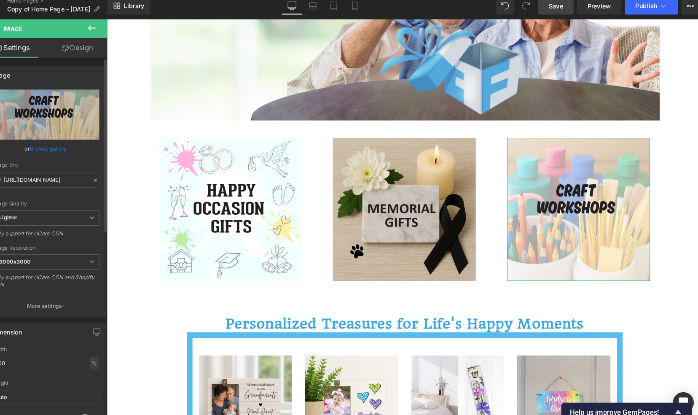
click at [64, 147] on link "Browse gallery" at bounding box center [66, 150] width 36 height 15
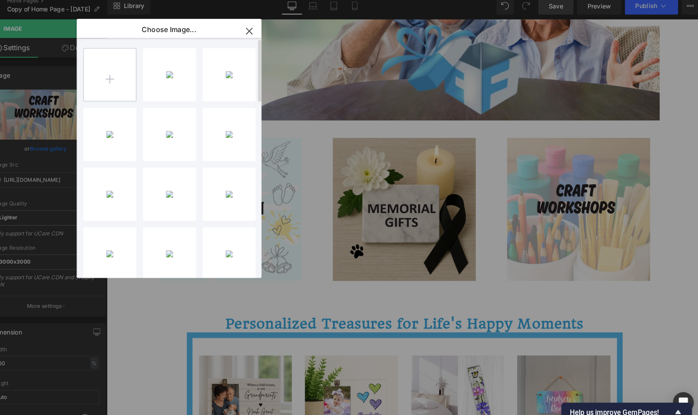
click at [128, 86] on input "file" at bounding box center [124, 79] width 51 height 51
type input "C:\fakepath\craft workshops photo for website.png"
click at [192, 96] on div "craft w...site.png 197.20 KB" at bounding box center [182, 79] width 51 height 51
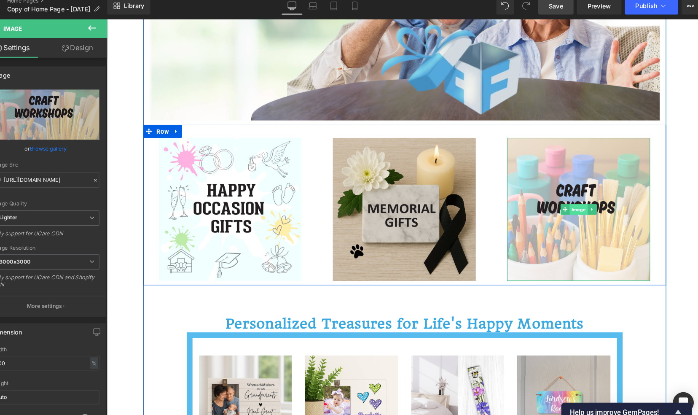
click at [558, 204] on span "Image" at bounding box center [563, 203] width 17 height 10
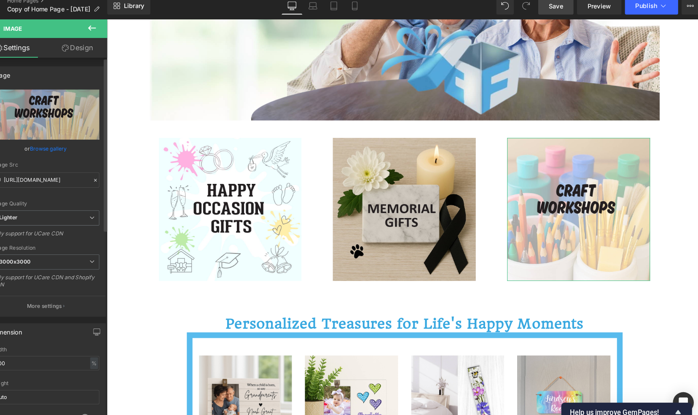
click at [58, 149] on link "Browse gallery" at bounding box center [66, 150] width 36 height 15
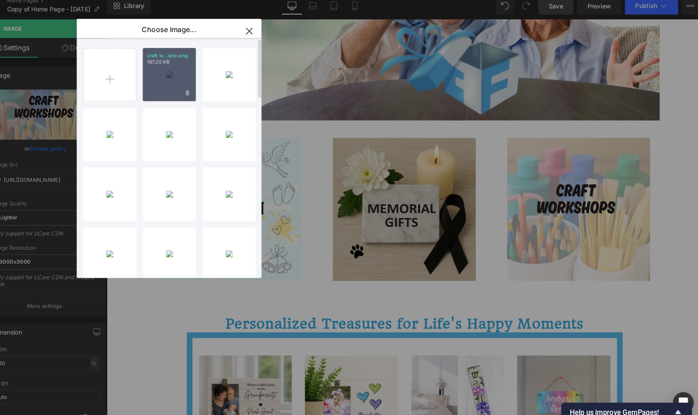
click at [180, 84] on div "craft w...site.png 197.20 KB" at bounding box center [182, 79] width 51 height 51
type input "[URL][DOMAIN_NAME]"
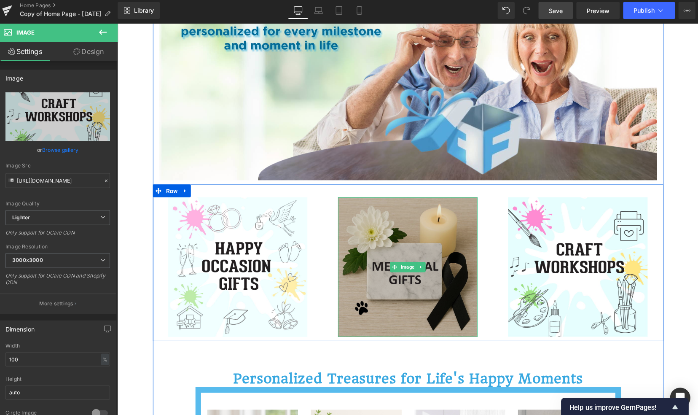
scroll to position [177, 0]
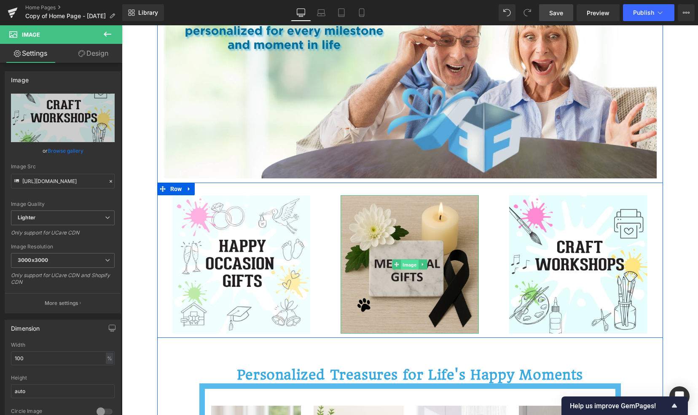
click at [404, 263] on span "Image" at bounding box center [409, 265] width 17 height 10
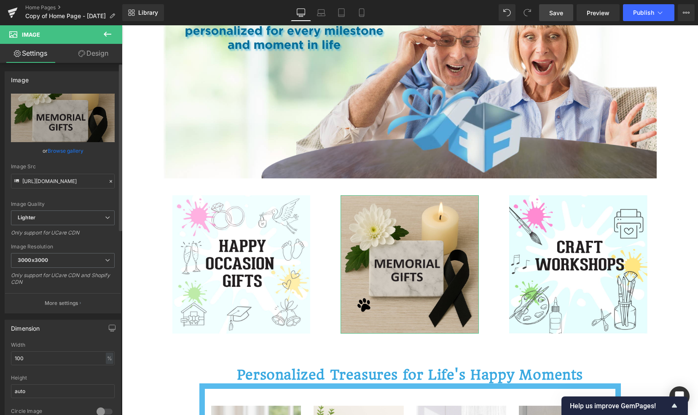
click at [58, 147] on link "Browse gallery" at bounding box center [66, 150] width 36 height 15
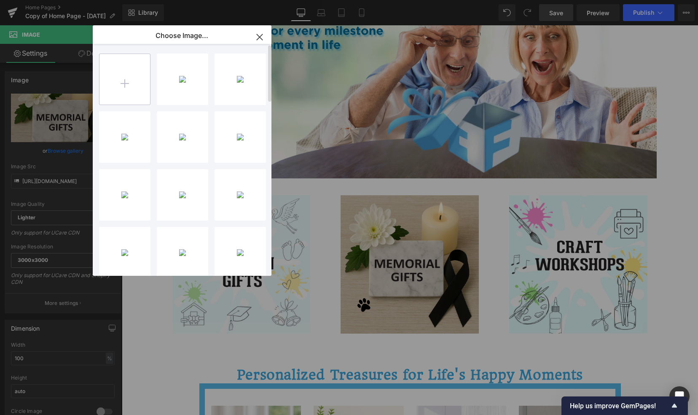
click at [126, 83] on input "file" at bounding box center [124, 79] width 51 height 51
type input "C:\fakepath\memorial gifts - photo for website.png"
click at [177, 75] on div "memoria...site.png 176.06 KB" at bounding box center [182, 79] width 51 height 51
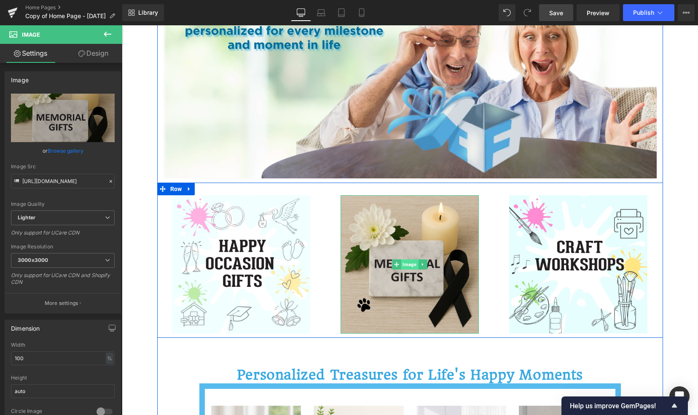
click at [405, 263] on span "Image" at bounding box center [409, 264] width 17 height 10
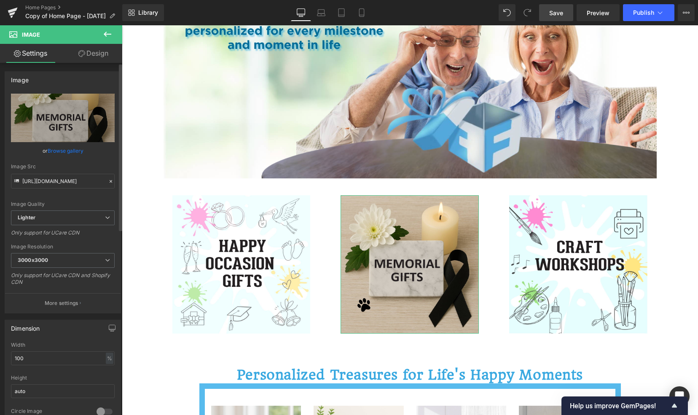
click at [56, 150] on link "Browse gallery" at bounding box center [66, 150] width 36 height 15
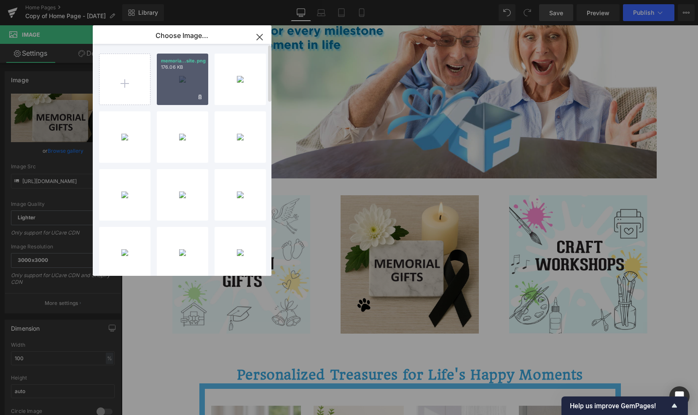
click at [171, 88] on div "memoria...site.png 176.06 KB" at bounding box center [182, 79] width 51 height 51
type input "[URL][DOMAIN_NAME]"
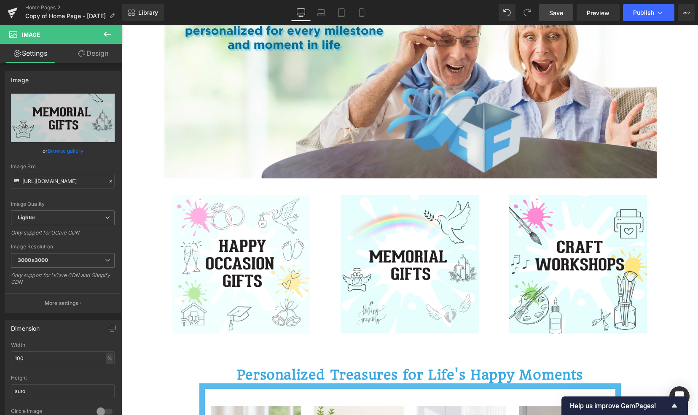
click at [558, 13] on span "Save" at bounding box center [556, 12] width 14 height 9
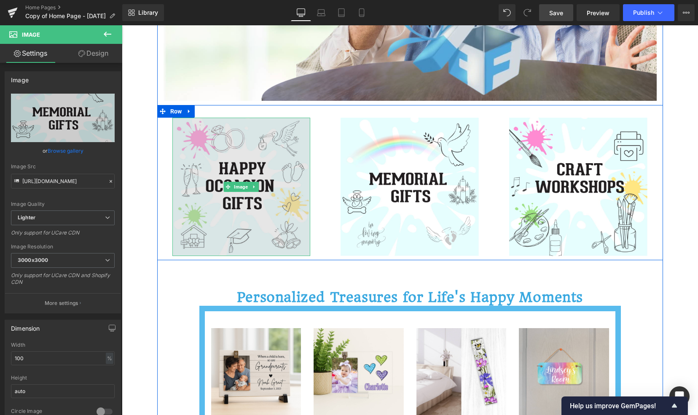
click at [228, 172] on img at bounding box center [241, 187] width 138 height 138
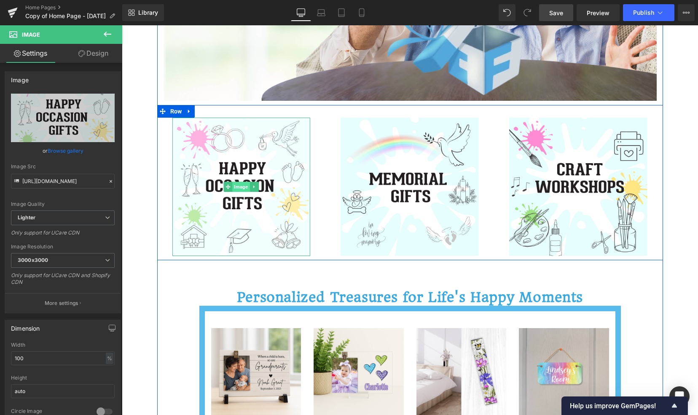
click at [237, 185] on span "Image" at bounding box center [241, 187] width 17 height 10
click at [78, 188] on input "[URL][DOMAIN_NAME]" at bounding box center [63, 181] width 104 height 15
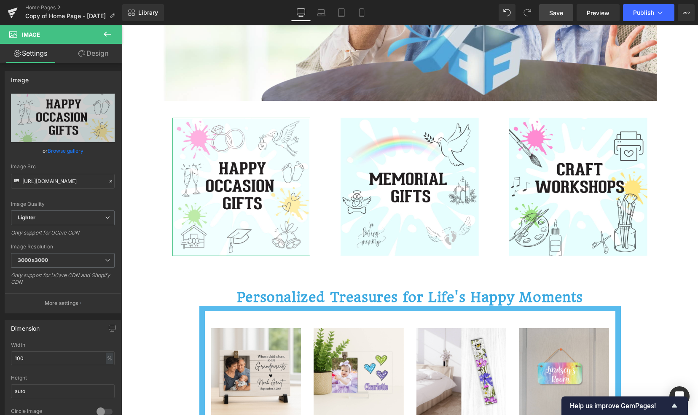
click at [91, 56] on link "Design" at bounding box center [93, 53] width 61 height 19
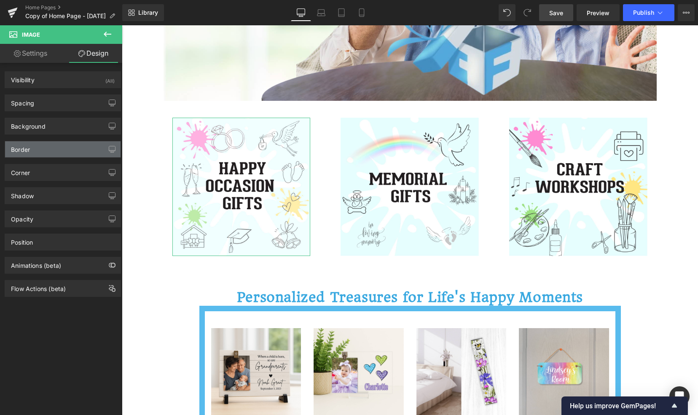
click at [58, 150] on div "Border" at bounding box center [62, 149] width 115 height 16
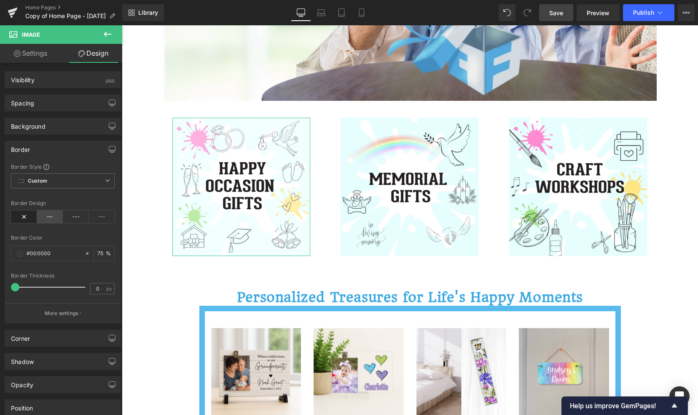
click at [49, 214] on icon at bounding box center [50, 216] width 26 height 13
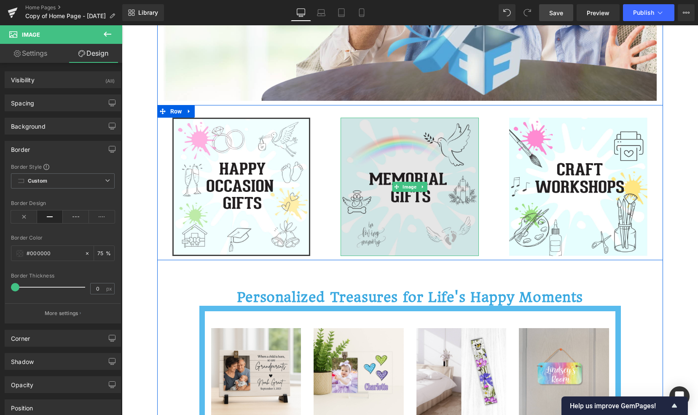
click at [411, 147] on img at bounding box center [409, 187] width 138 height 138
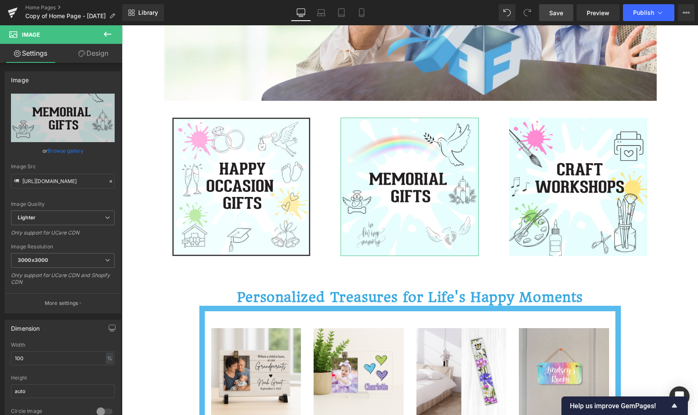
click at [101, 54] on link "Design" at bounding box center [93, 53] width 61 height 19
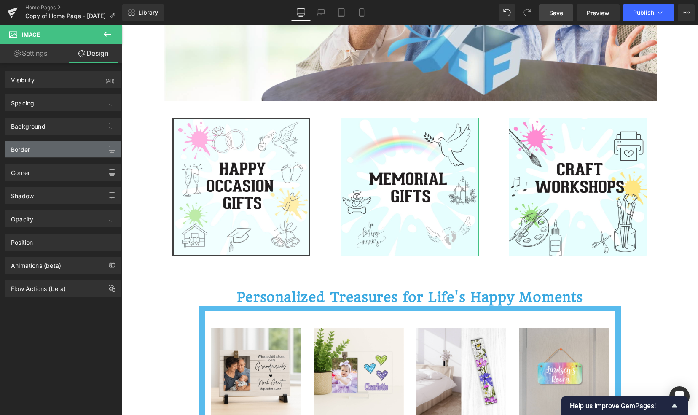
click at [53, 145] on div "Border" at bounding box center [62, 149] width 115 height 16
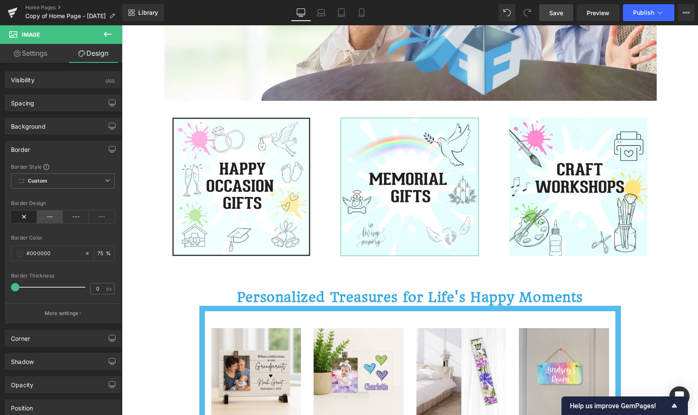
click at [46, 216] on icon at bounding box center [50, 216] width 26 height 13
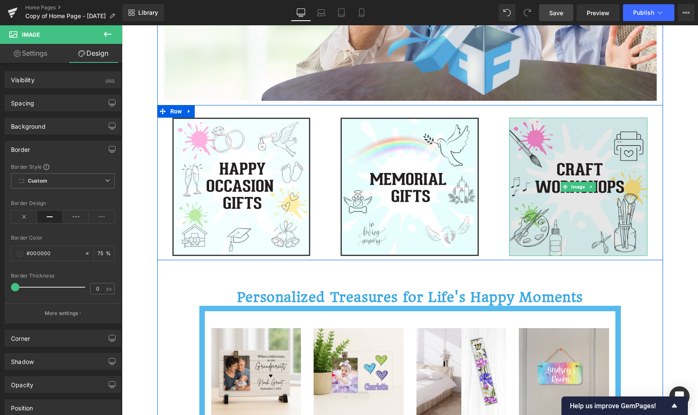
click at [588, 177] on img at bounding box center [578, 187] width 138 height 138
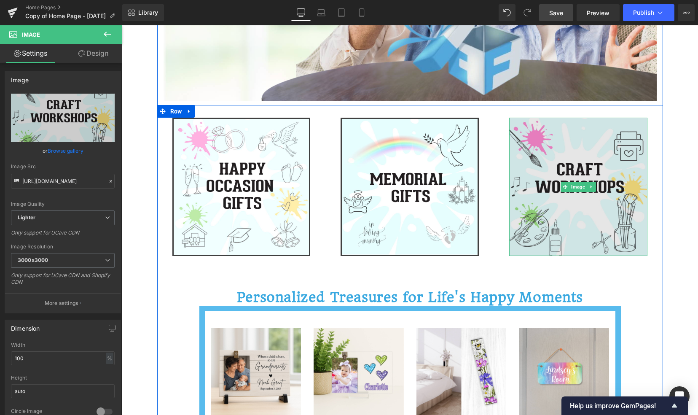
click at [568, 142] on img at bounding box center [578, 187] width 138 height 138
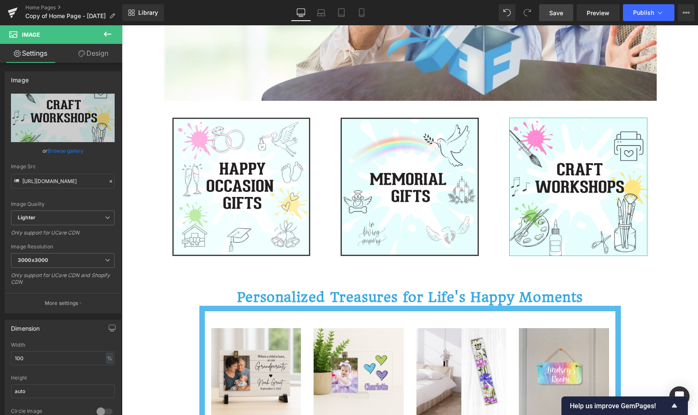
click at [91, 51] on link "Design" at bounding box center [93, 53] width 61 height 19
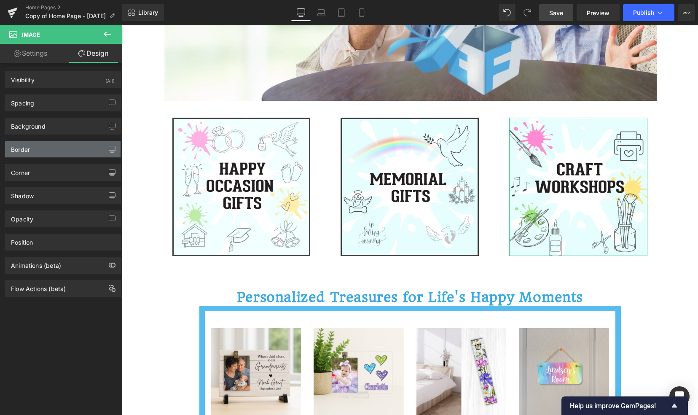
click at [36, 144] on div "Border" at bounding box center [62, 149] width 115 height 16
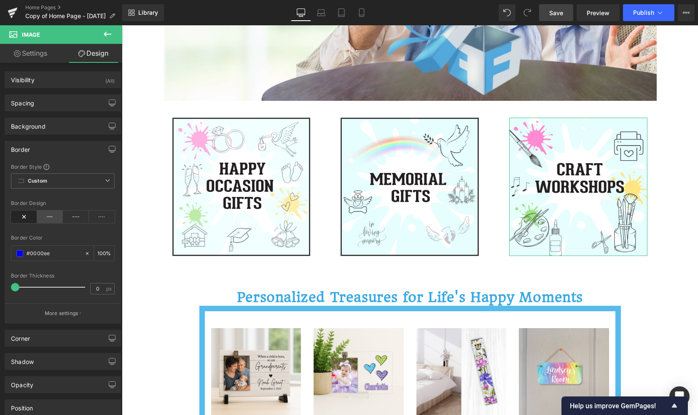
click at [49, 216] on icon at bounding box center [50, 216] width 26 height 13
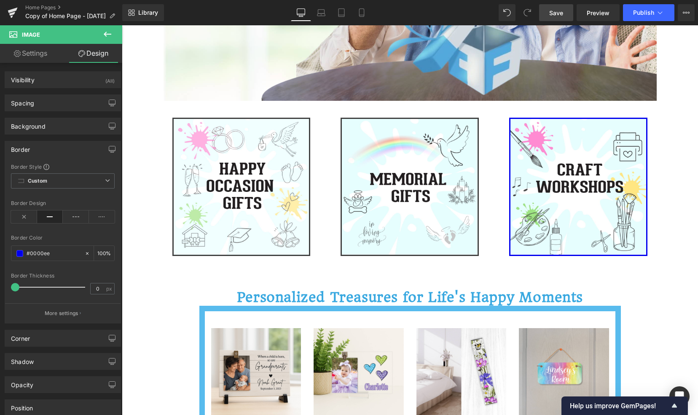
click at [558, 12] on span "Save" at bounding box center [556, 12] width 14 height 9
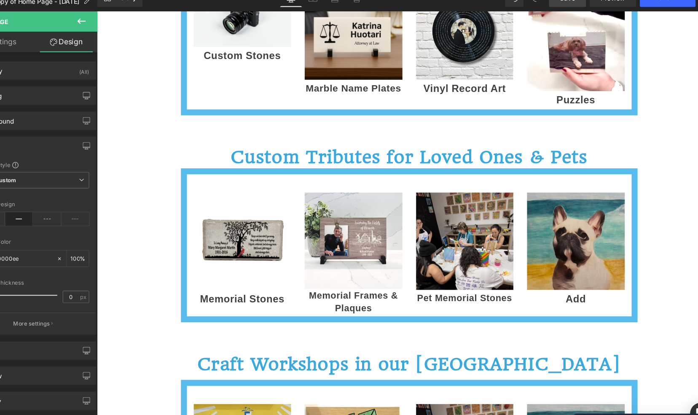
scroll to position [729, 0]
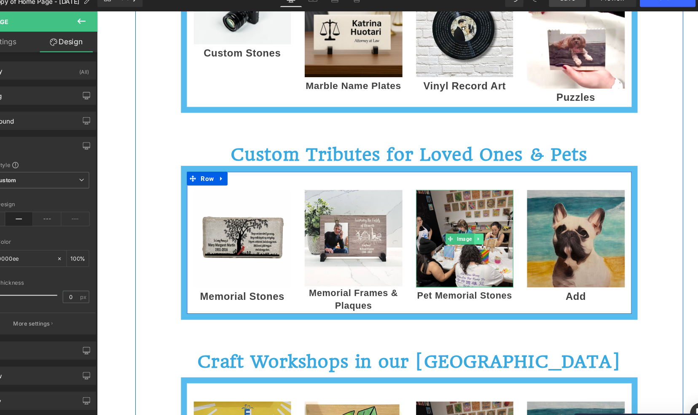
click at [448, 220] on icon at bounding box center [448, 221] width 1 height 3
click at [451, 220] on icon at bounding box center [453, 221] width 5 height 5
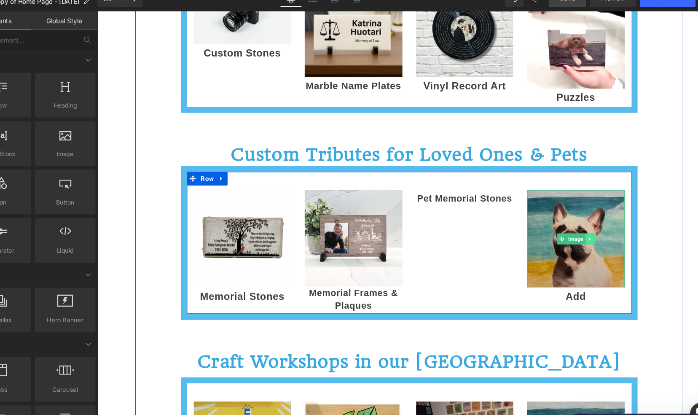
click at [549, 219] on icon at bounding box center [551, 221] width 5 height 5
click at [554, 219] on icon at bounding box center [556, 221] width 5 height 5
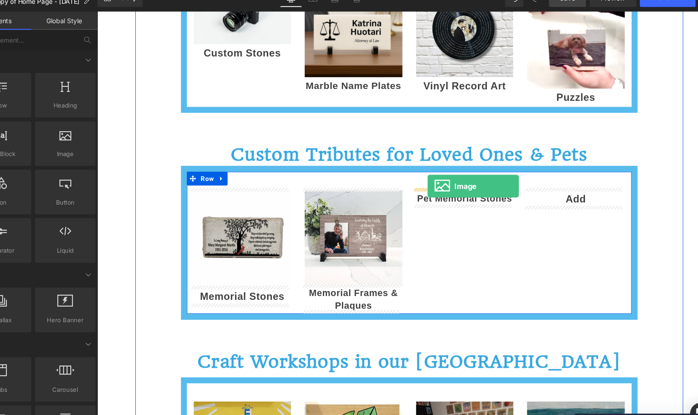
drag, startPoint x: 99, startPoint y: 141, endPoint x: 402, endPoint y: 173, distance: 305.1
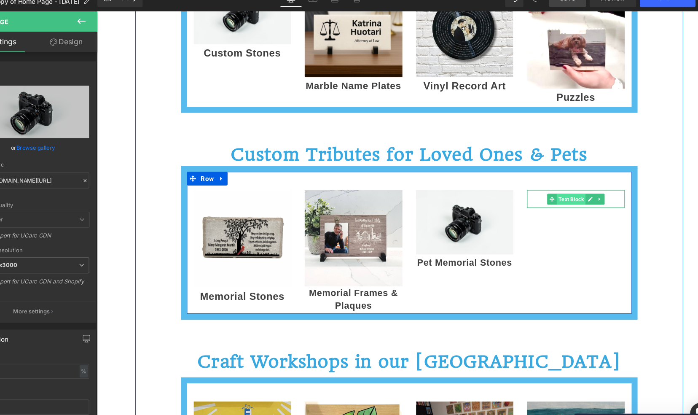
click at [536, 180] on span "Text Block" at bounding box center [534, 184] width 27 height 10
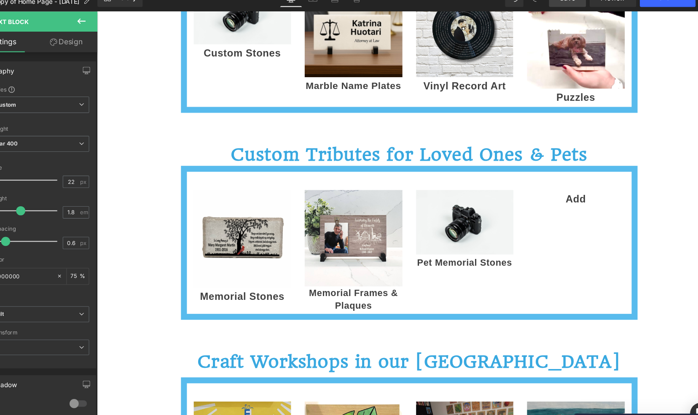
click at [107, 38] on icon at bounding box center [107, 34] width 10 height 10
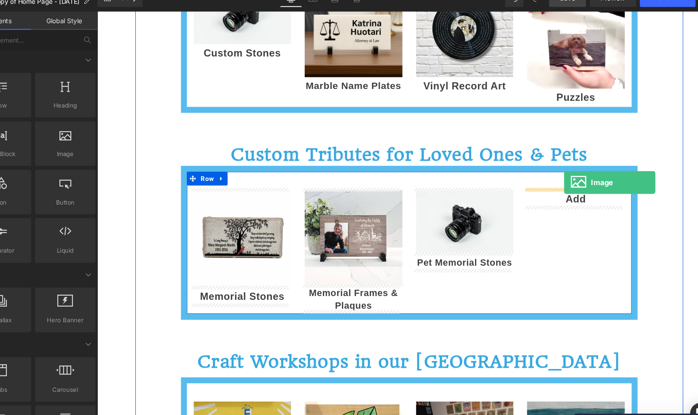
drag, startPoint x: 185, startPoint y: 163, endPoint x: 528, endPoint y: 169, distance: 343.1
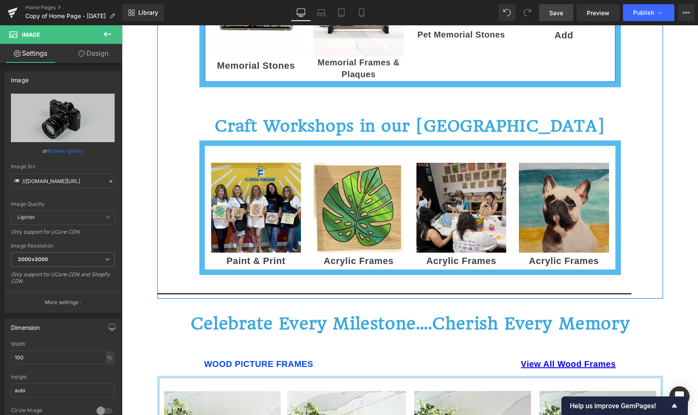
scroll to position [952, 0]
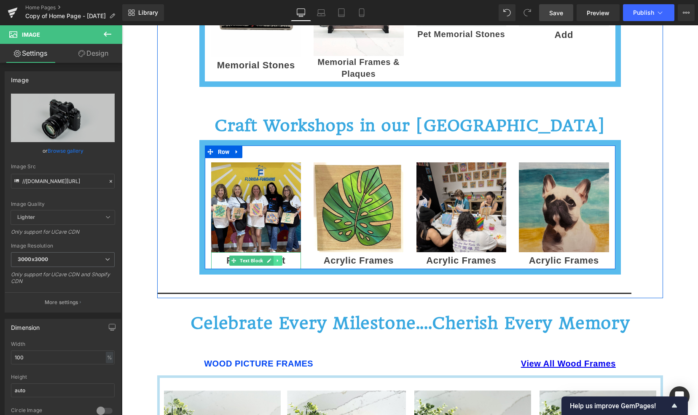
click at [276, 258] on icon at bounding box center [278, 260] width 5 height 5
click at [280, 260] on icon at bounding box center [282, 260] width 5 height 5
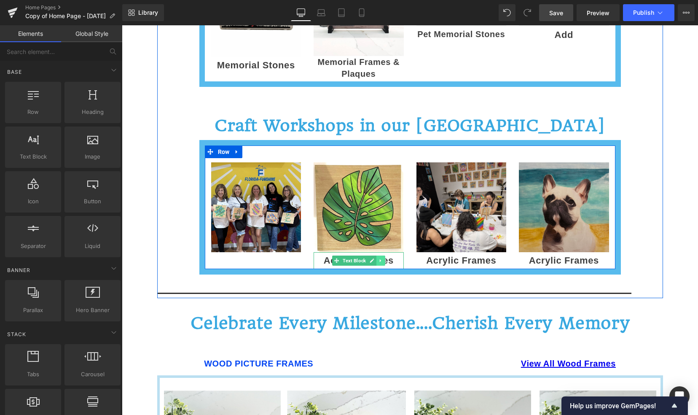
click at [380, 259] on icon at bounding box center [380, 260] width 1 height 3
click at [383, 259] on icon at bounding box center [385, 260] width 5 height 5
click at [481, 260] on icon at bounding box center [483, 260] width 5 height 5
click at [485, 258] on icon at bounding box center [487, 260] width 5 height 5
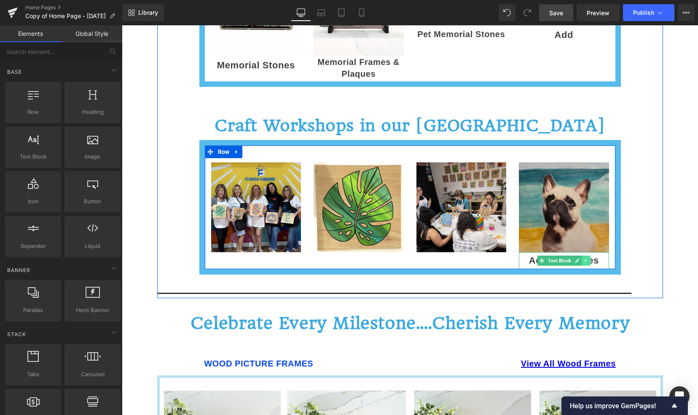
click at [584, 260] on icon at bounding box center [586, 260] width 5 height 5
click at [589, 258] on icon at bounding box center [590, 260] width 5 height 5
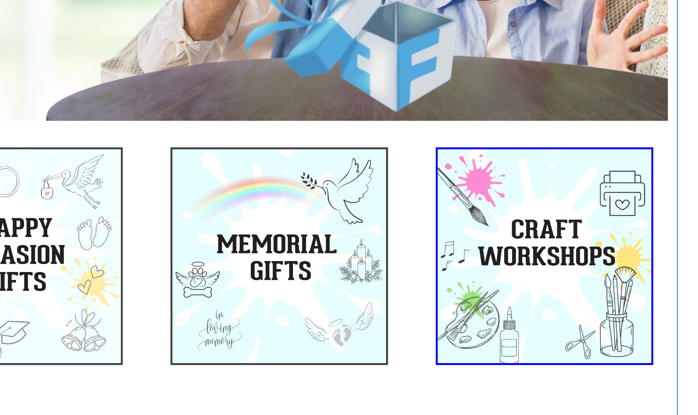
scroll to position [173, 0]
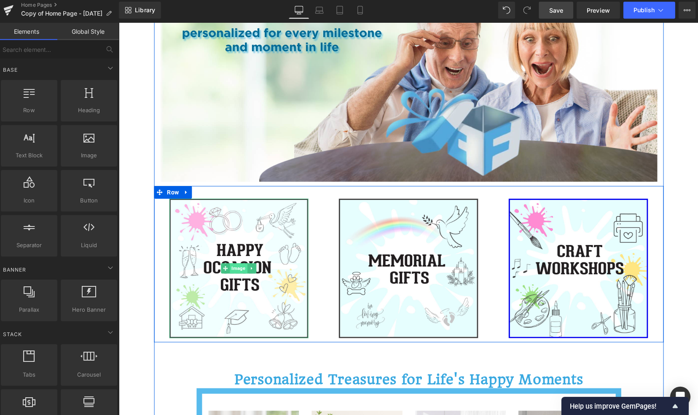
click at [235, 263] on span "Image" at bounding box center [237, 266] width 17 height 10
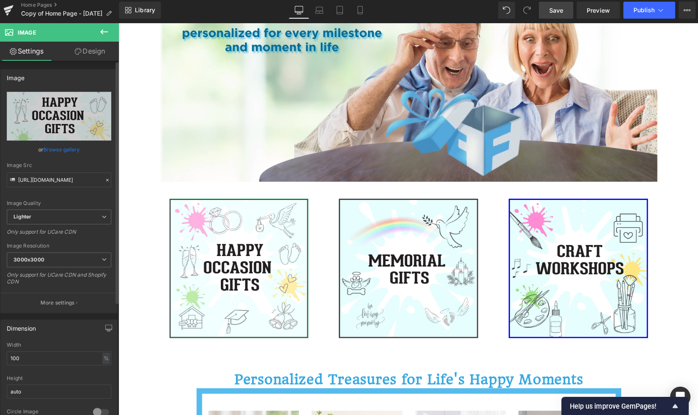
click at [62, 148] on link "Browse gallery" at bounding box center [66, 150] width 36 height 15
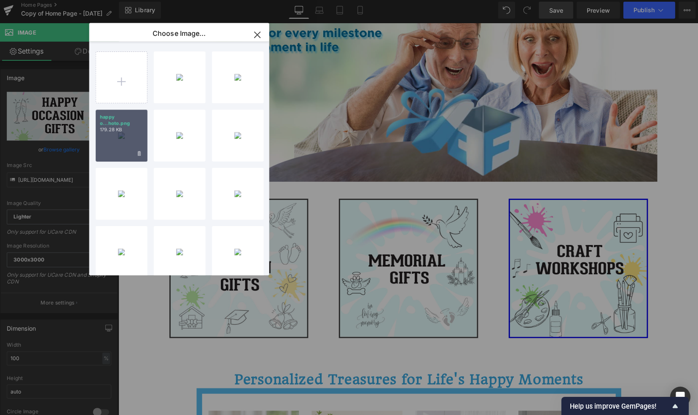
click at [121, 140] on div "happy o...hoto.png 179.28 KB" at bounding box center [124, 136] width 51 height 51
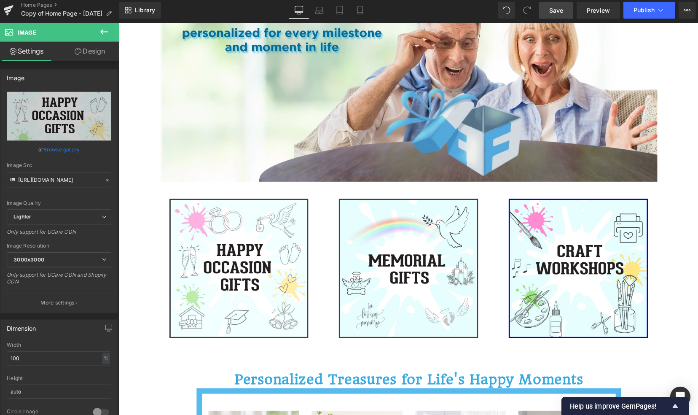
click at [557, 8] on span "Save" at bounding box center [556, 12] width 14 height 9
click at [557, 11] on span "Save" at bounding box center [556, 12] width 14 height 9
click at [61, 151] on link "Browse gallery" at bounding box center [66, 150] width 36 height 15
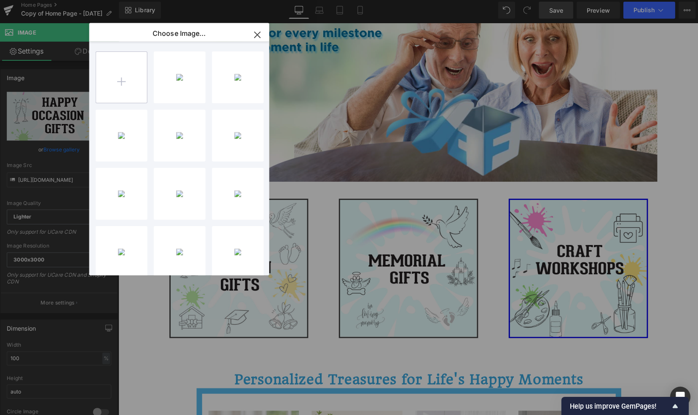
click at [120, 87] on input "file" at bounding box center [124, 79] width 51 height 51
type input "C:\fakepath\happy occasion gifts - website photo.png"
click at [188, 80] on div "happy o...hoto.png 159.91 KB" at bounding box center [182, 79] width 51 height 51
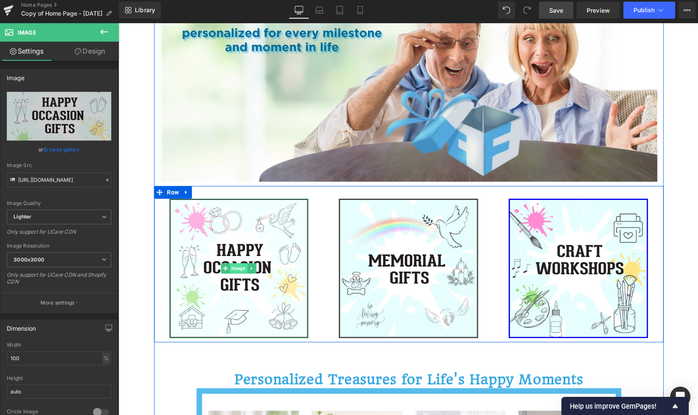
click at [233, 264] on span "Image" at bounding box center [237, 266] width 17 height 10
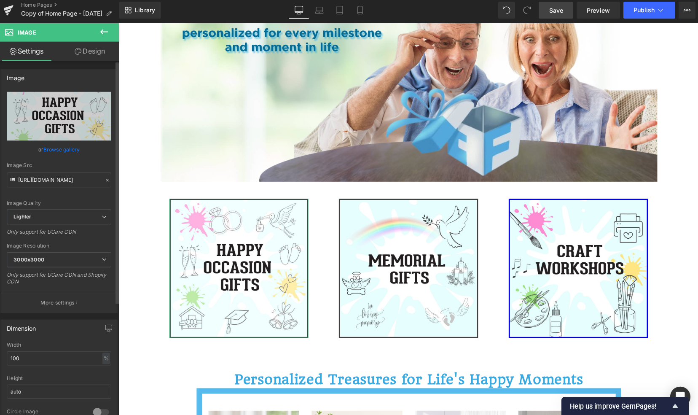
click at [63, 147] on link "Browse gallery" at bounding box center [66, 150] width 36 height 15
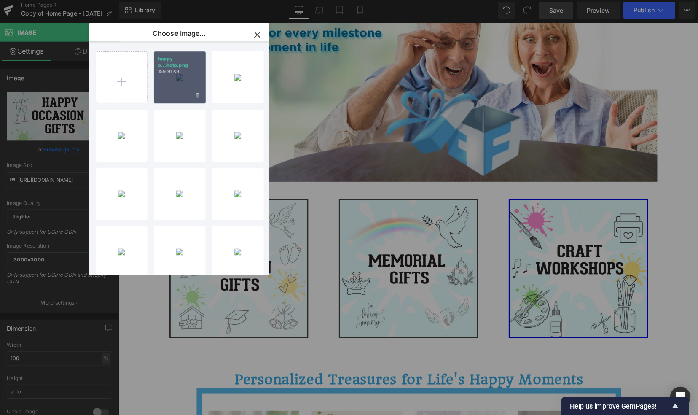
click at [184, 85] on div "happy o...hoto.png 159.91 KB" at bounding box center [182, 79] width 51 height 51
type input "[URL][DOMAIN_NAME]"
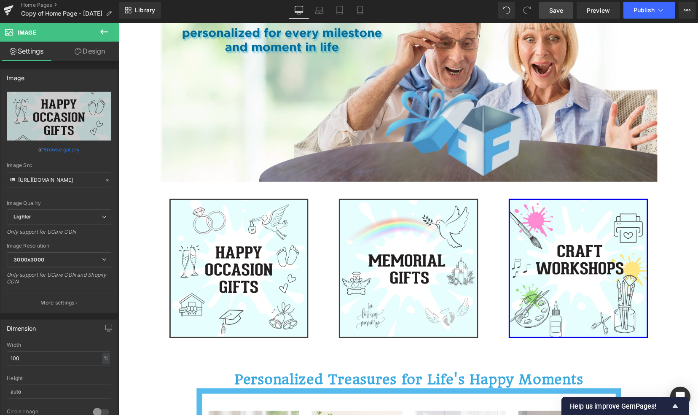
click at [555, 13] on span "Save" at bounding box center [556, 12] width 14 height 9
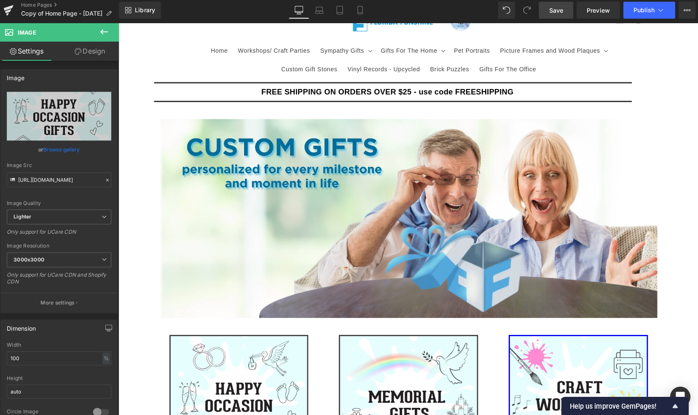
scroll to position [0, 0]
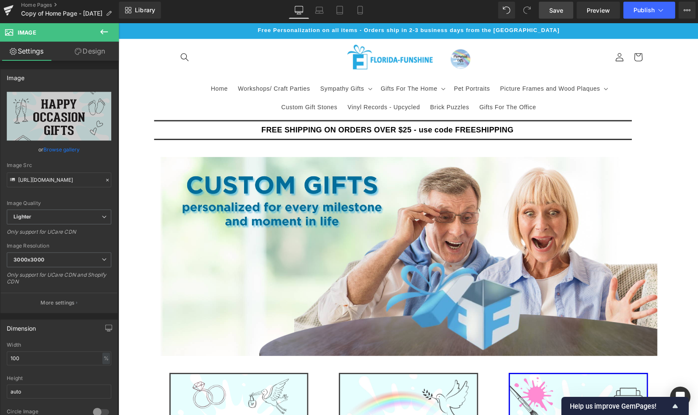
click at [552, 20] on link "Save" at bounding box center [556, 12] width 34 height 17
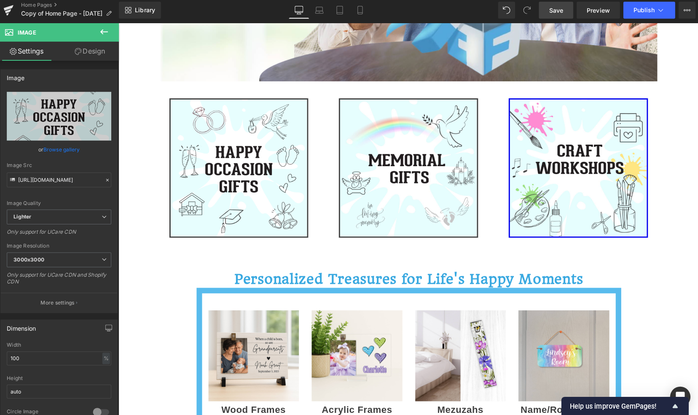
scroll to position [273, 0]
click at [557, 15] on span "Save" at bounding box center [556, 12] width 14 height 9
